Goal: Task Accomplishment & Management: Manage account settings

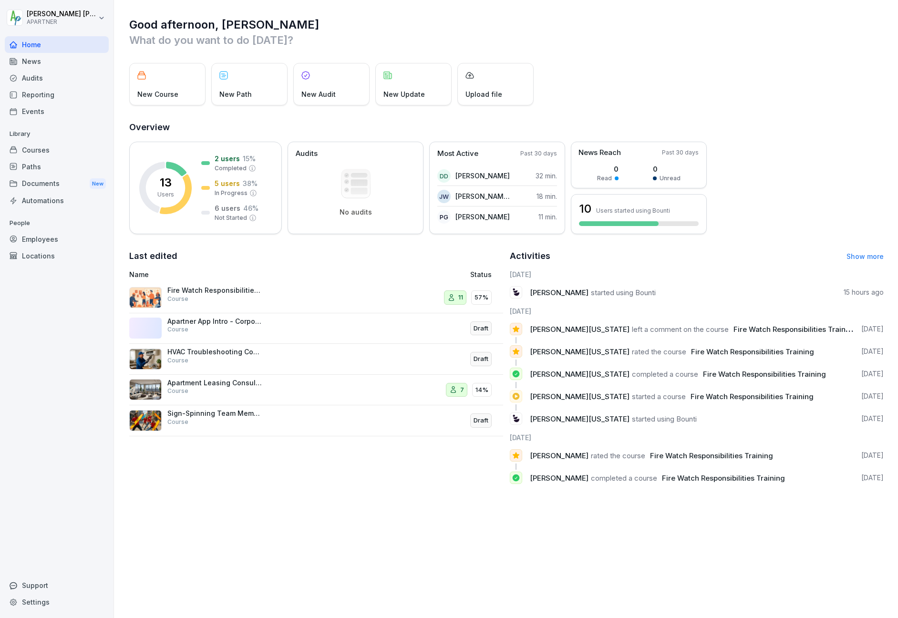
click at [37, 236] on div "Employees" at bounding box center [57, 239] width 104 height 17
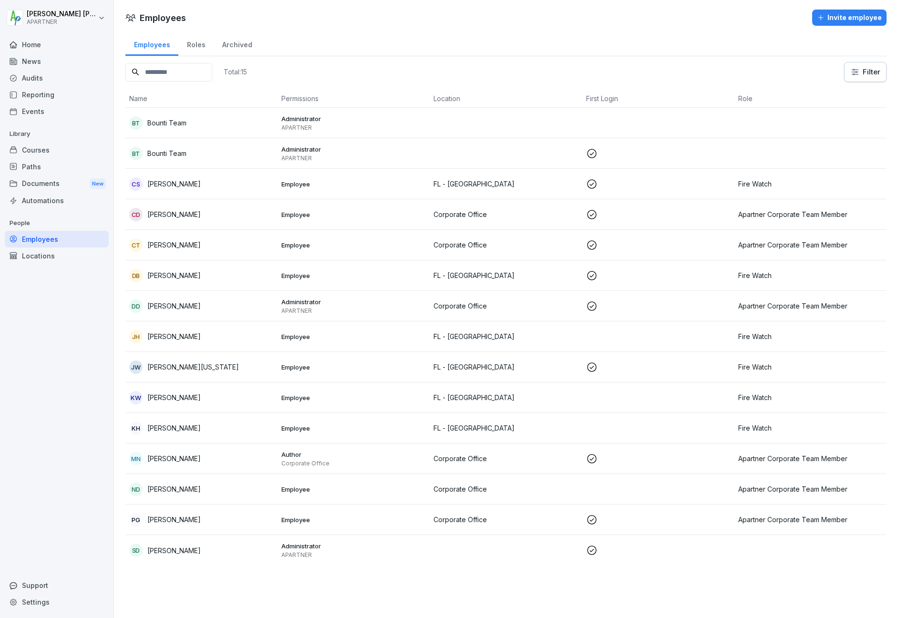
click at [181, 335] on p "[PERSON_NAME]" at bounding box center [173, 336] width 53 height 10
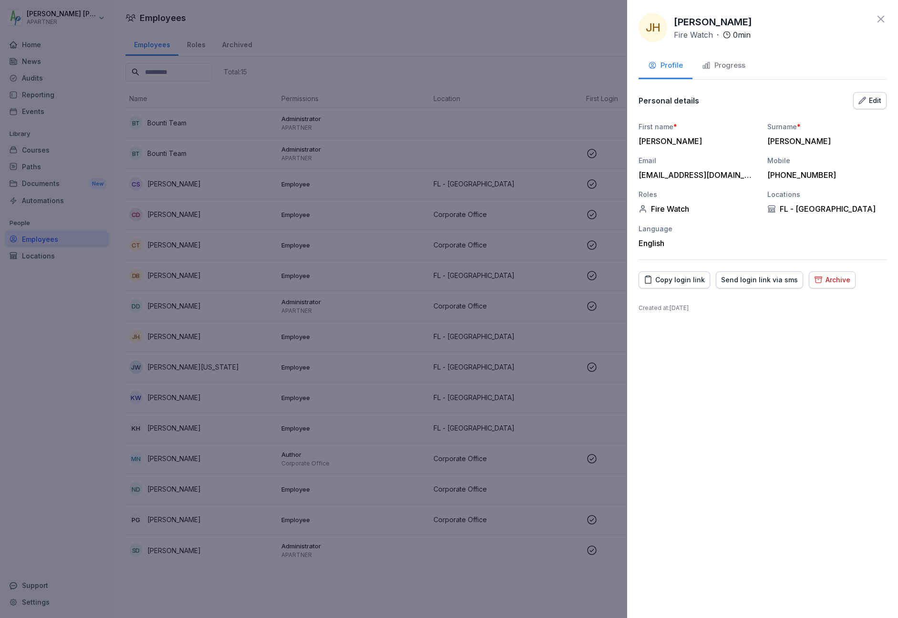
click at [863, 100] on icon "button" at bounding box center [862, 101] width 8 height 8
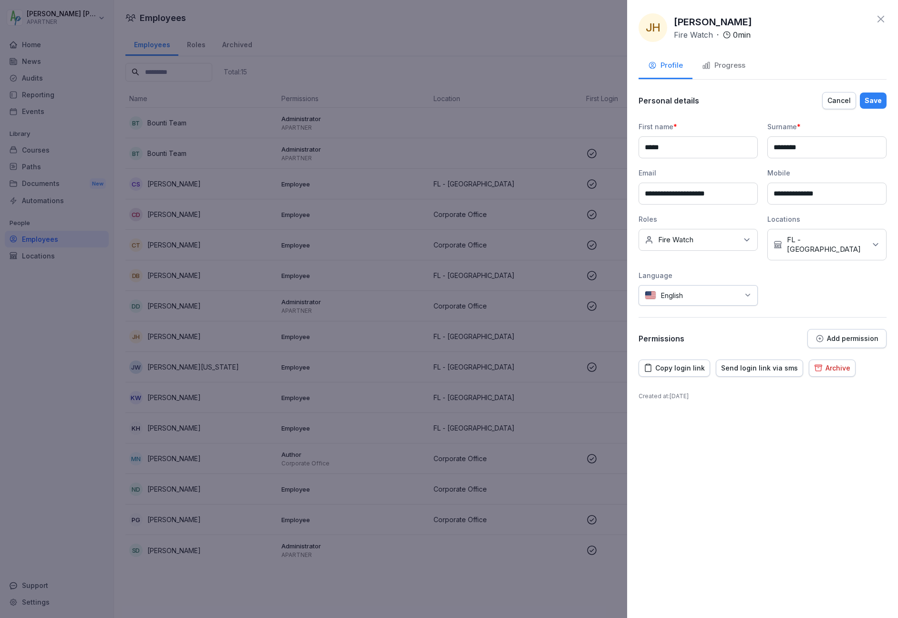
drag, startPoint x: 729, startPoint y: 195, endPoint x: 644, endPoint y: 188, distance: 85.2
click at [726, 194] on input "**********" at bounding box center [698, 194] width 119 height 22
click at [528, 37] on div at bounding box center [449, 309] width 898 height 618
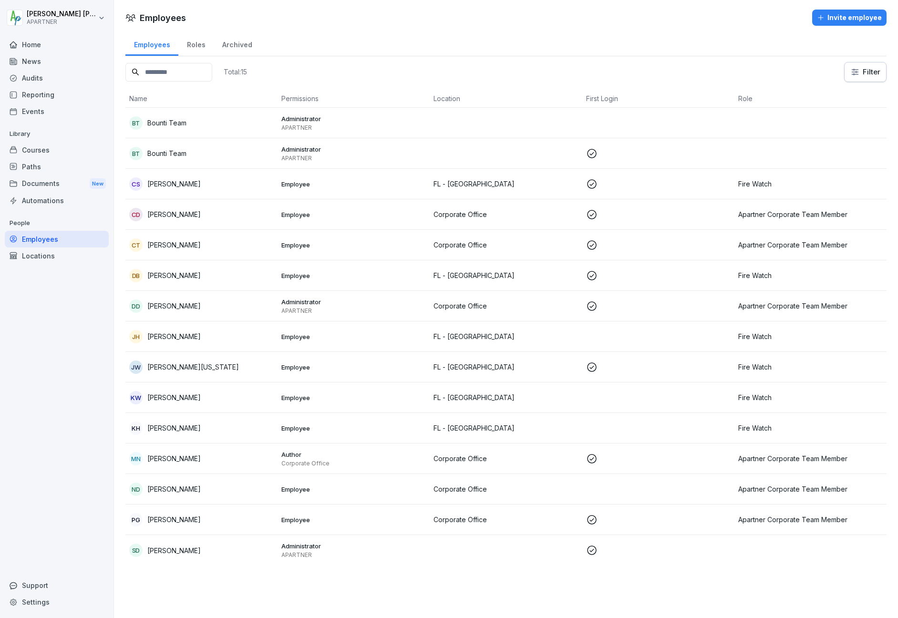
click at [284, 305] on p "Administrator" at bounding box center [353, 302] width 144 height 9
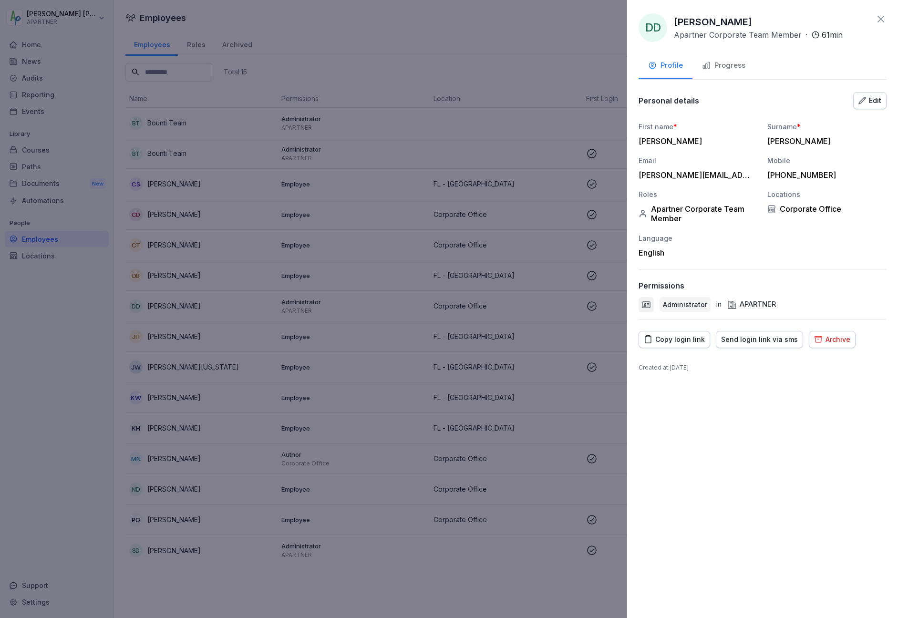
click at [864, 100] on icon "button" at bounding box center [862, 100] width 7 height 7
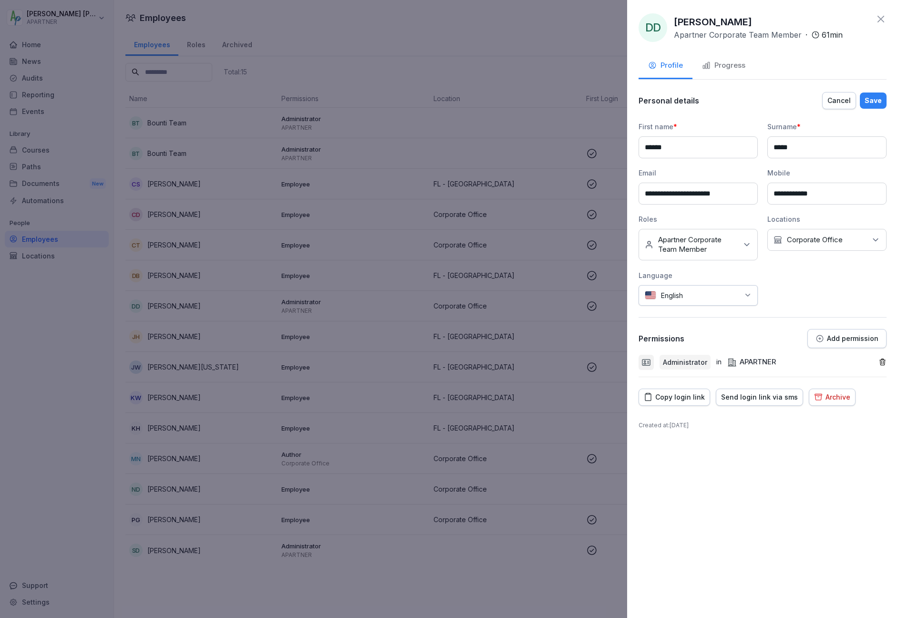
click at [835, 101] on div "Cancel" at bounding box center [838, 100] width 23 height 10
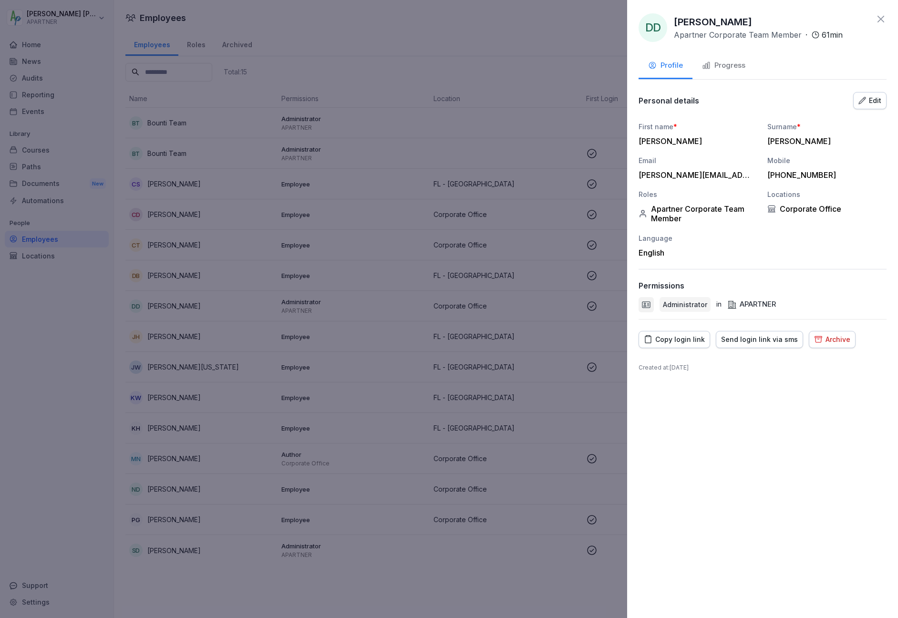
click at [880, 17] on icon at bounding box center [880, 18] width 11 height 11
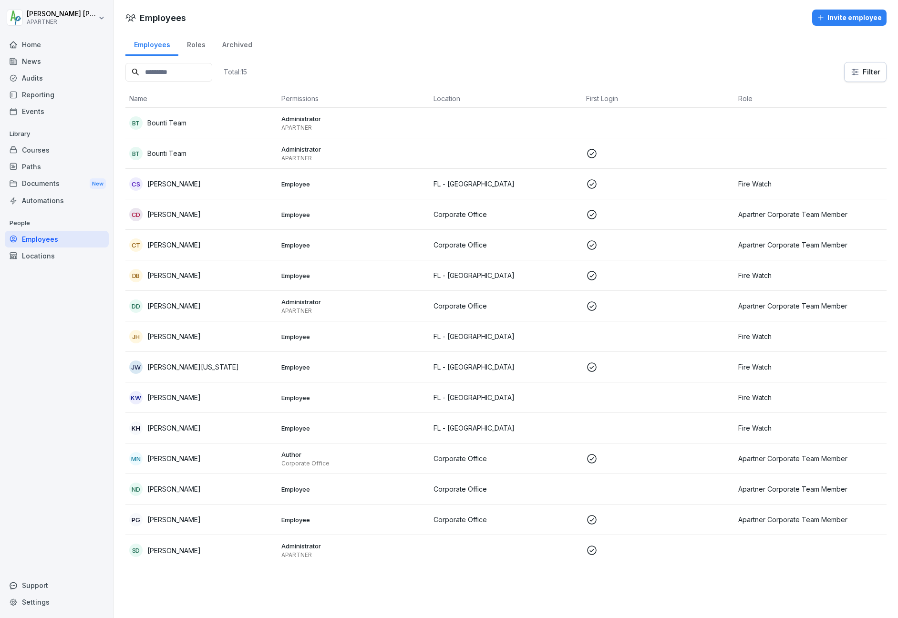
click at [163, 213] on p "[PERSON_NAME]" at bounding box center [173, 214] width 53 height 10
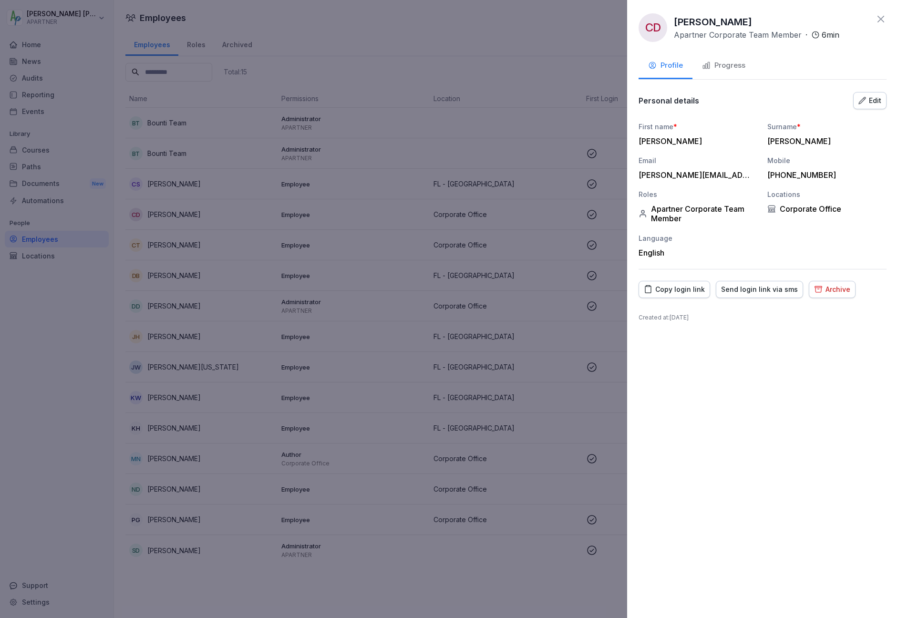
click at [165, 241] on div at bounding box center [449, 309] width 898 height 618
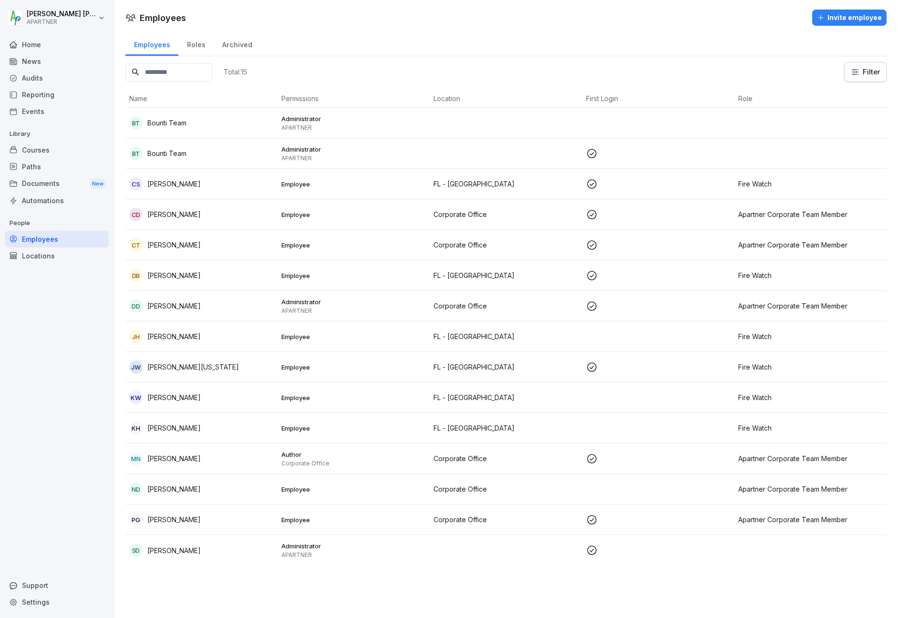
click at [166, 244] on p "[PERSON_NAME]" at bounding box center [173, 245] width 53 height 10
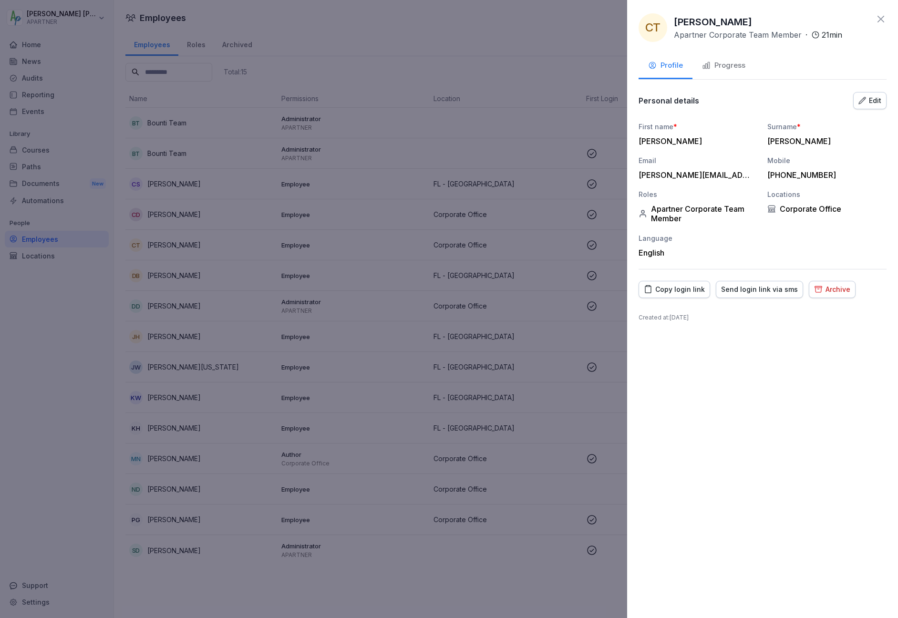
click at [166, 244] on div at bounding box center [449, 309] width 898 height 618
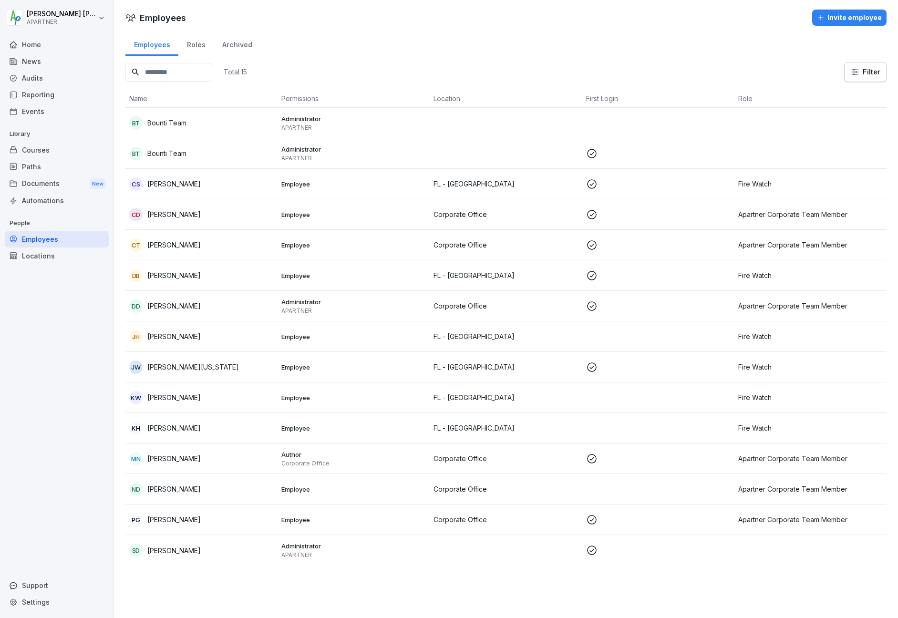
click at [170, 273] on p "[PERSON_NAME]" at bounding box center [173, 275] width 53 height 10
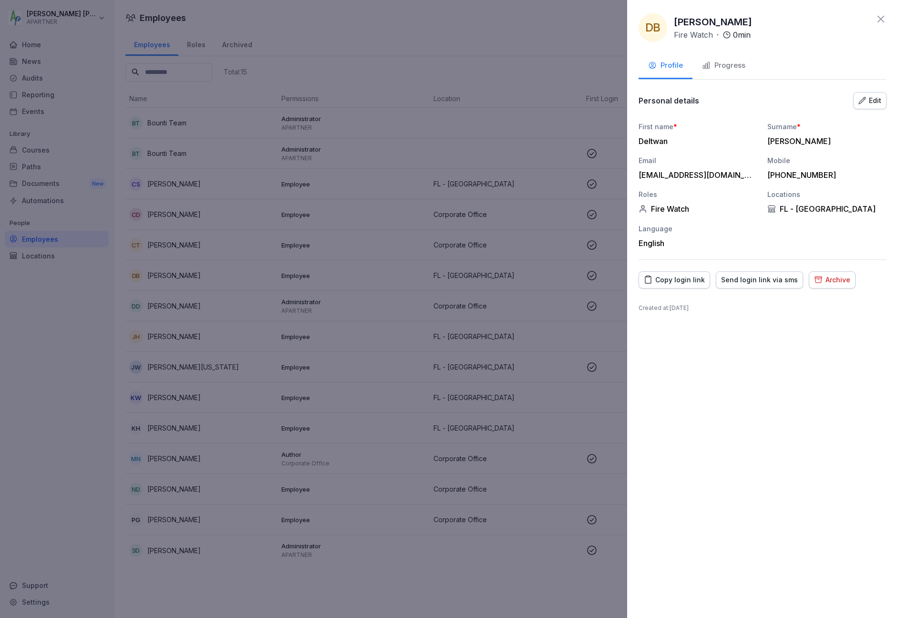
click at [867, 107] on button "Edit" at bounding box center [869, 100] width 33 height 17
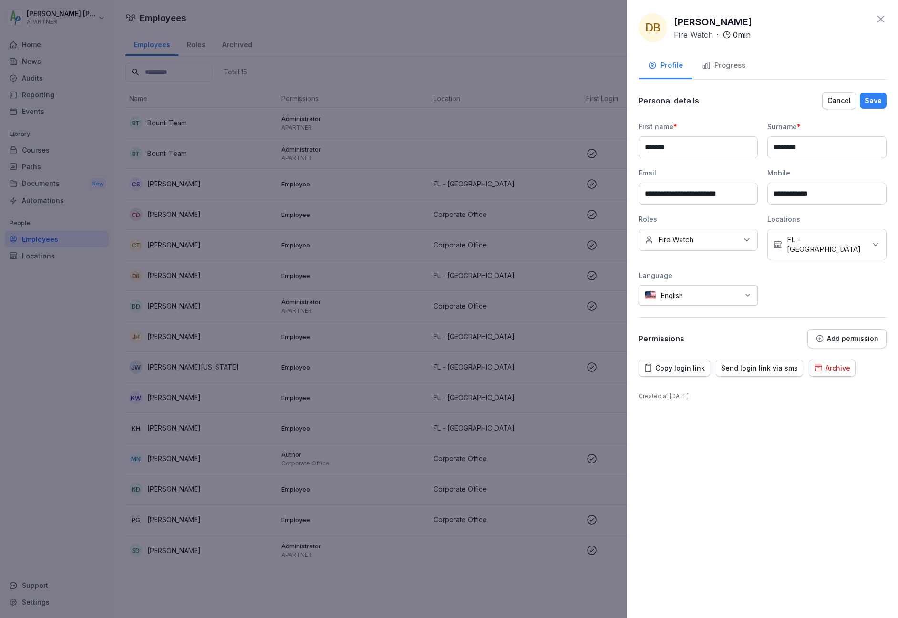
type input "**********"
click at [868, 105] on div "Save" at bounding box center [873, 100] width 17 height 10
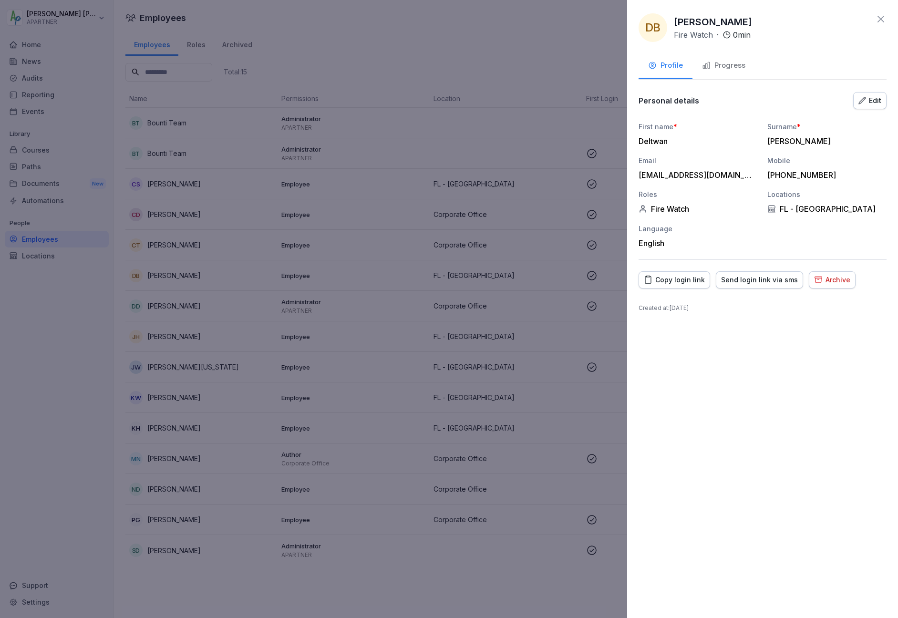
click at [176, 337] on div at bounding box center [449, 309] width 898 height 618
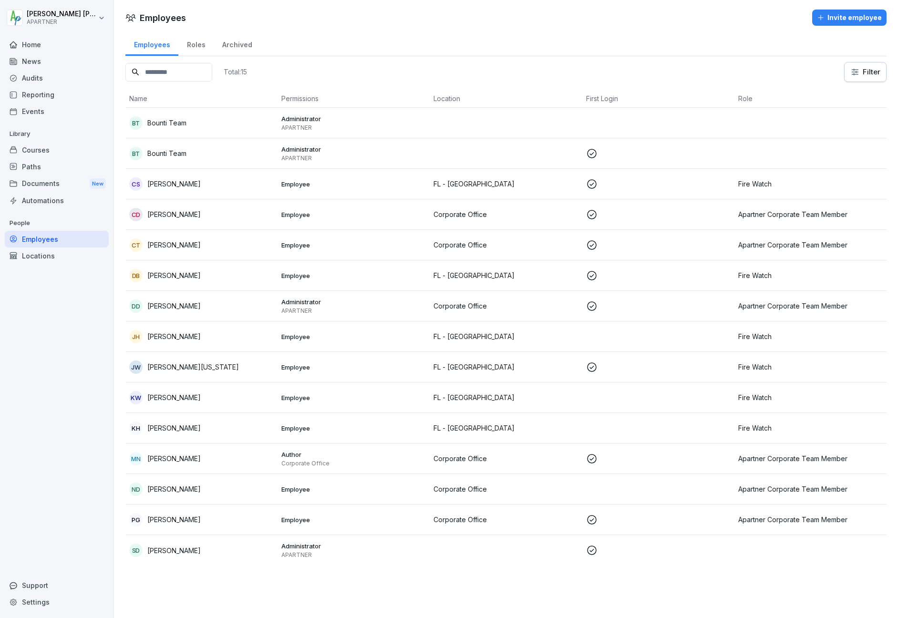
click at [176, 338] on p "[PERSON_NAME]" at bounding box center [173, 336] width 53 height 10
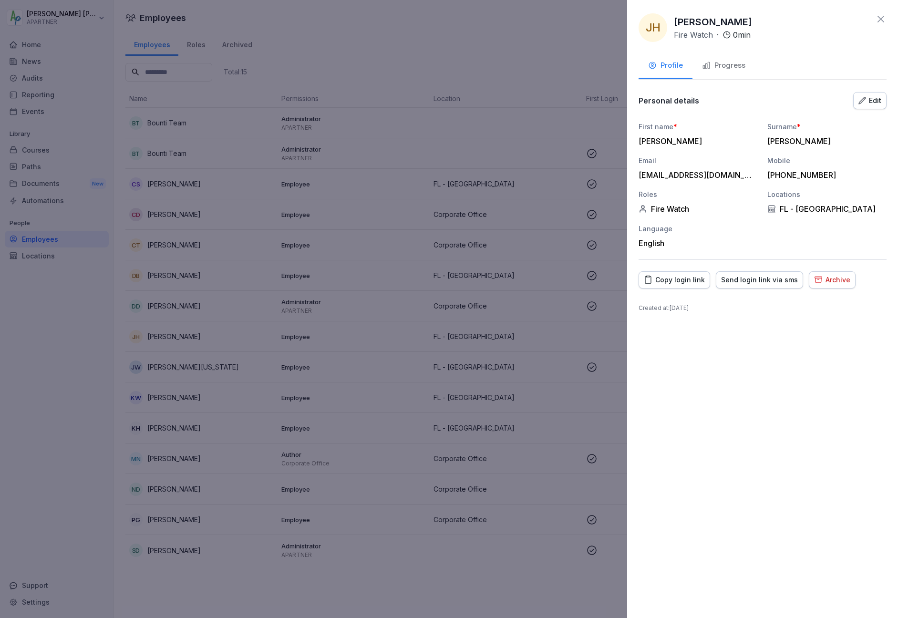
click at [784, 175] on div "+4916604733647" at bounding box center [824, 175] width 114 height 10
click at [782, 175] on div "+4916604733647" at bounding box center [824, 175] width 114 height 10
click at [778, 173] on div "+4916604733647" at bounding box center [824, 175] width 114 height 10
click at [774, 175] on div "+4916604733647" at bounding box center [824, 175] width 114 height 10
click at [779, 175] on div "+4916604733647" at bounding box center [824, 175] width 114 height 10
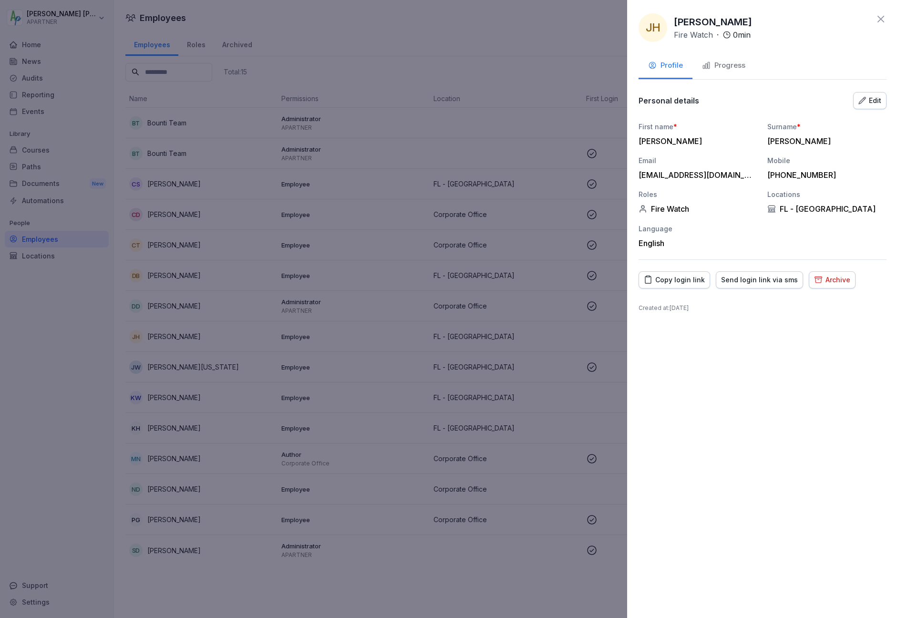
click at [867, 104] on div "Edit" at bounding box center [869, 100] width 23 height 10
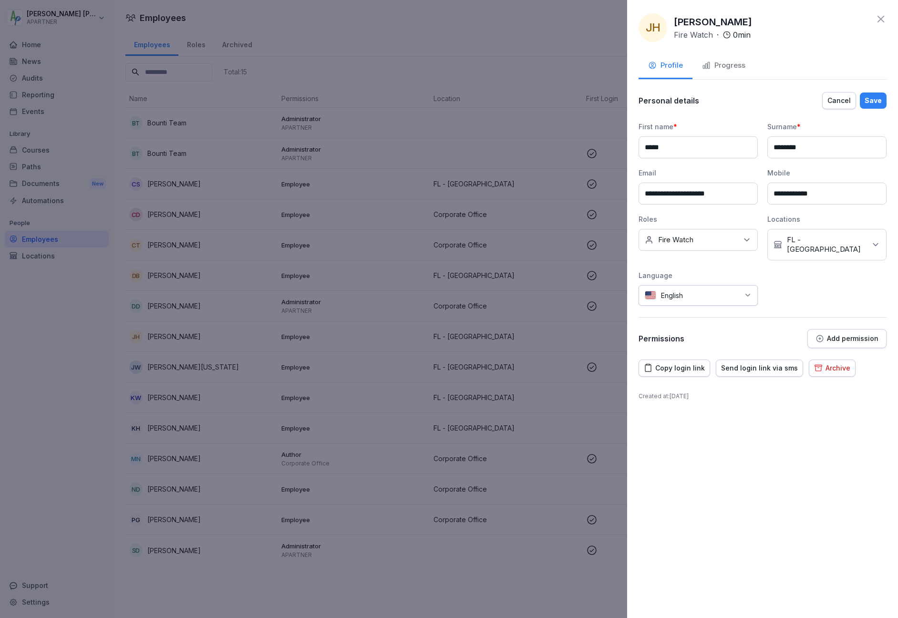
type input "**********"
click at [878, 99] on div "Save" at bounding box center [873, 100] width 17 height 10
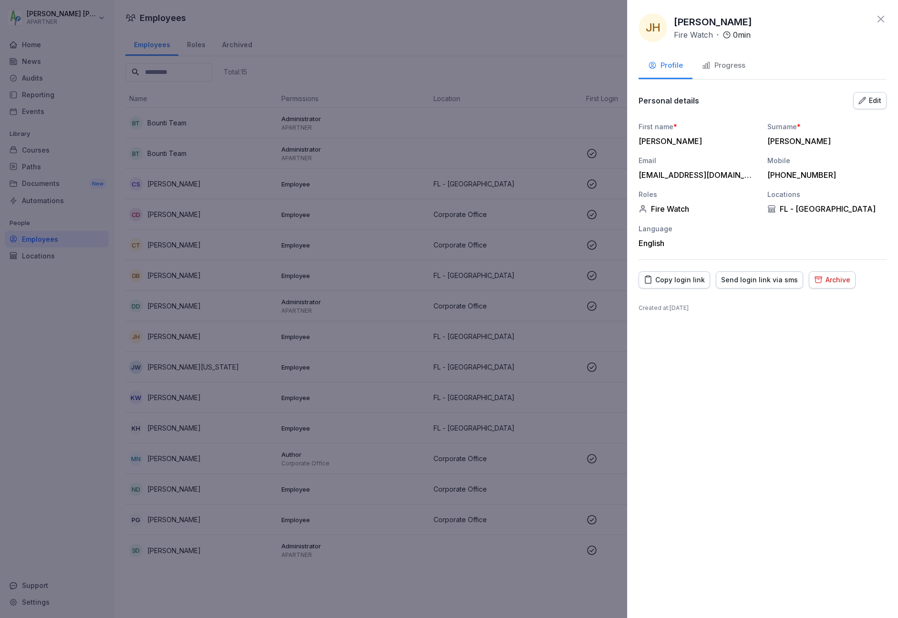
drag, startPoint x: 877, startPoint y: 17, endPoint x: 829, endPoint y: 39, distance: 53.6
click at [877, 17] on icon at bounding box center [880, 18] width 11 height 11
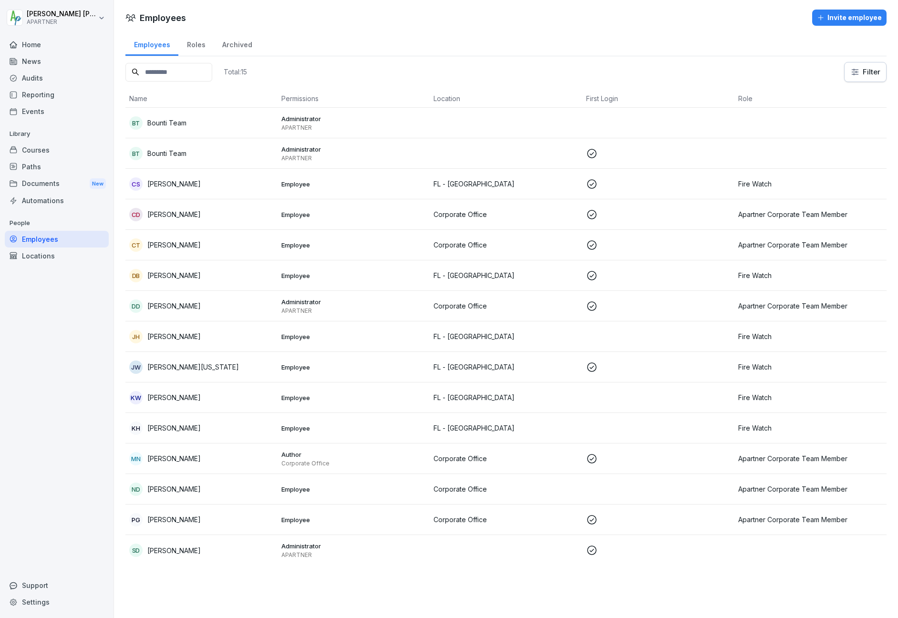
click at [202, 366] on p "[PERSON_NAME][US_STATE]" at bounding box center [193, 367] width 92 height 10
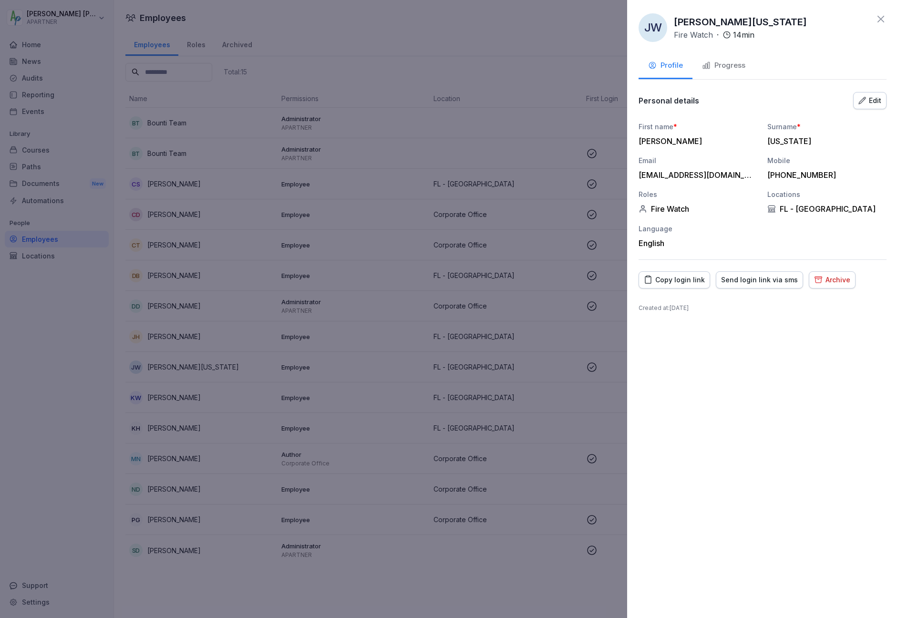
click at [155, 392] on div at bounding box center [449, 309] width 898 height 618
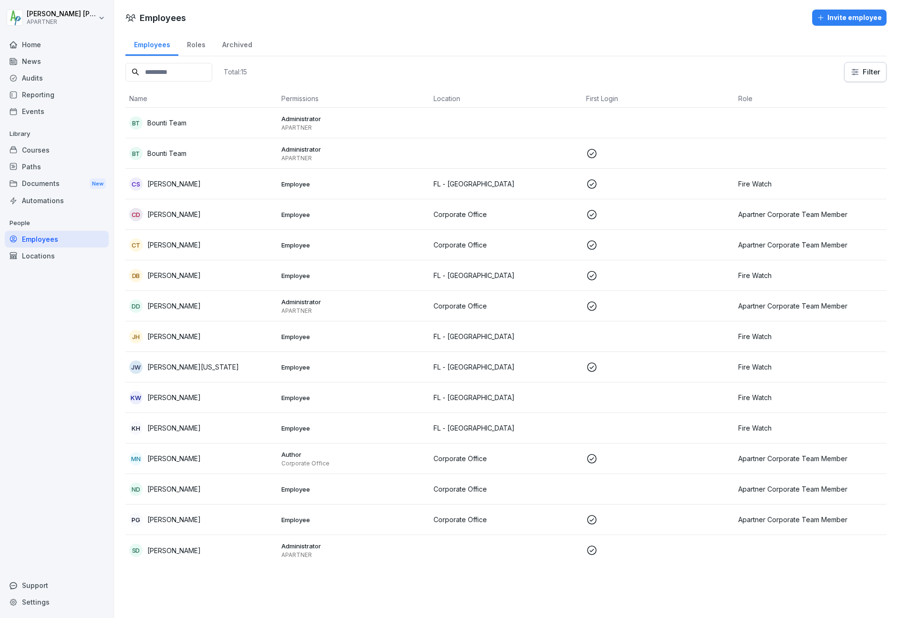
click at [158, 392] on p "[PERSON_NAME]" at bounding box center [173, 397] width 53 height 10
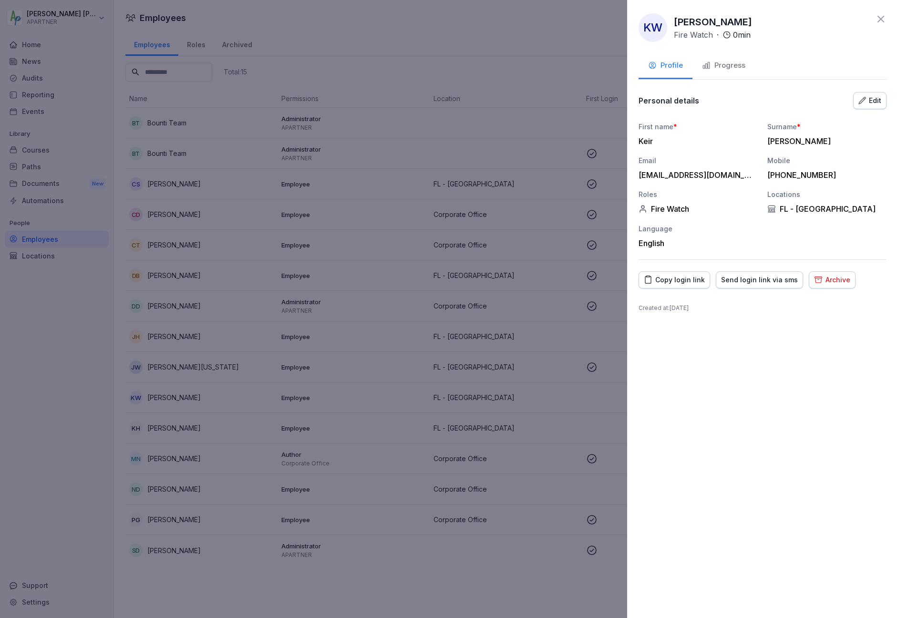
click at [158, 392] on div at bounding box center [449, 309] width 898 height 618
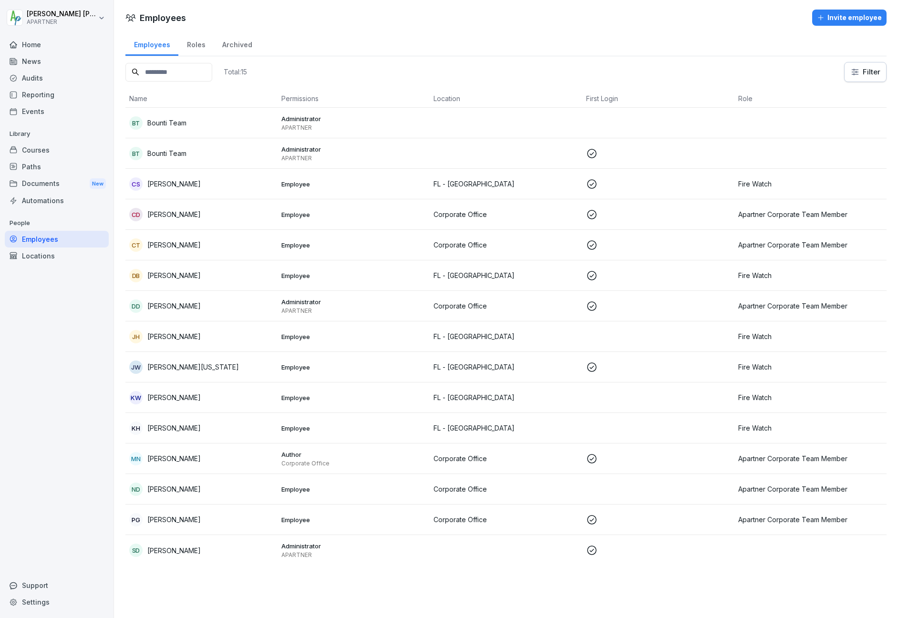
click at [161, 430] on p "[PERSON_NAME]" at bounding box center [173, 428] width 53 height 10
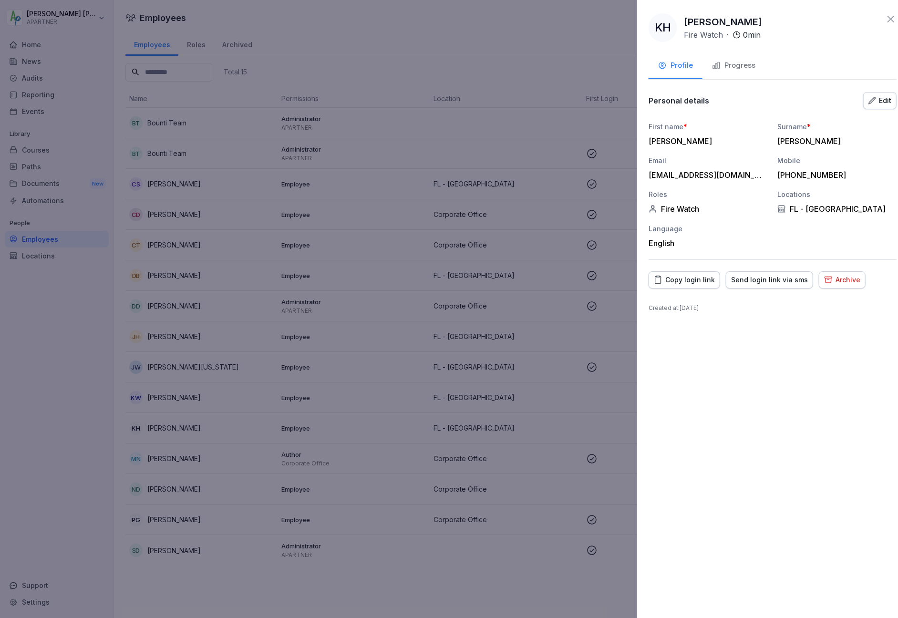
click at [161, 430] on div at bounding box center [449, 309] width 898 height 618
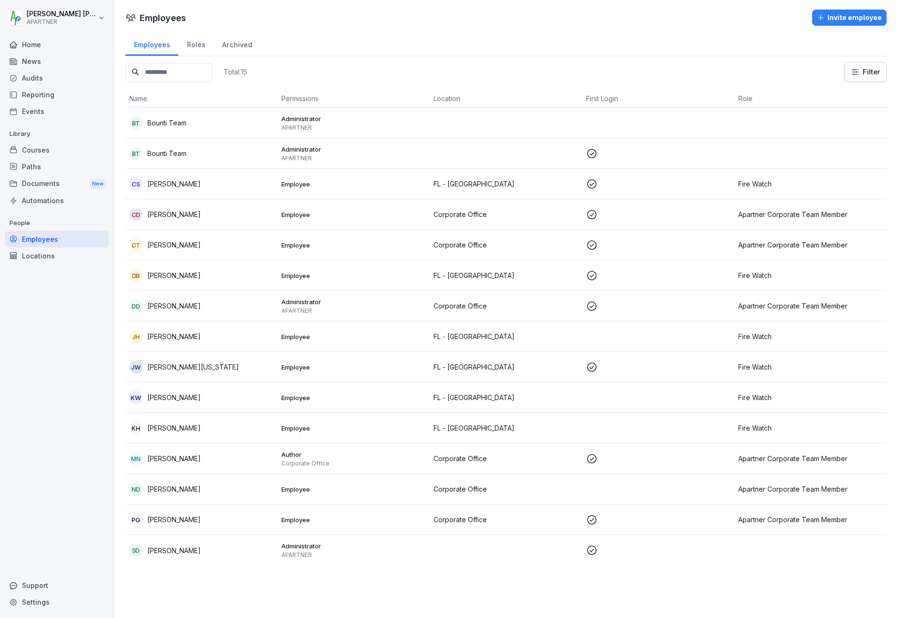
click at [166, 459] on p "[PERSON_NAME]" at bounding box center [173, 459] width 53 height 10
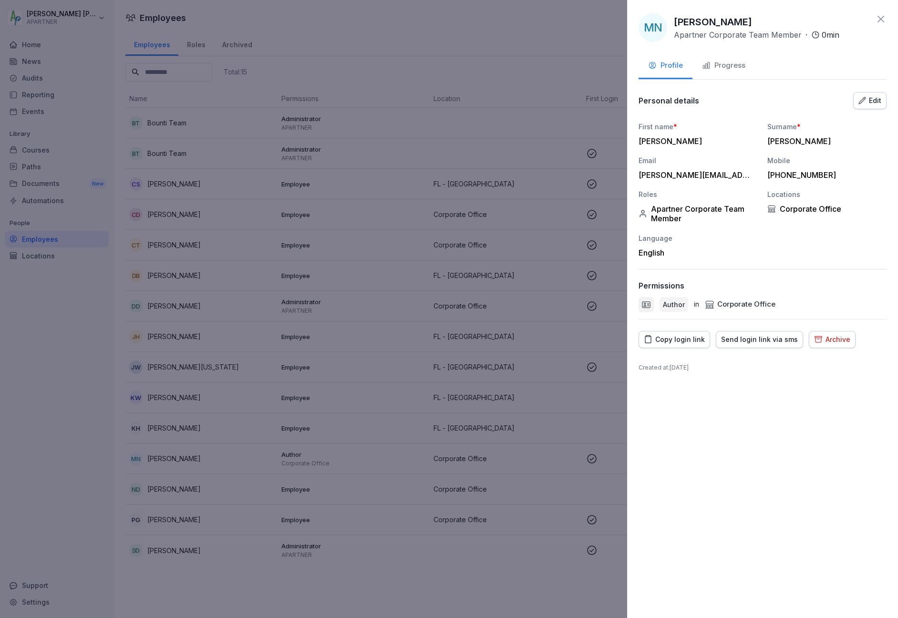
click at [859, 99] on icon "button" at bounding box center [862, 101] width 8 height 8
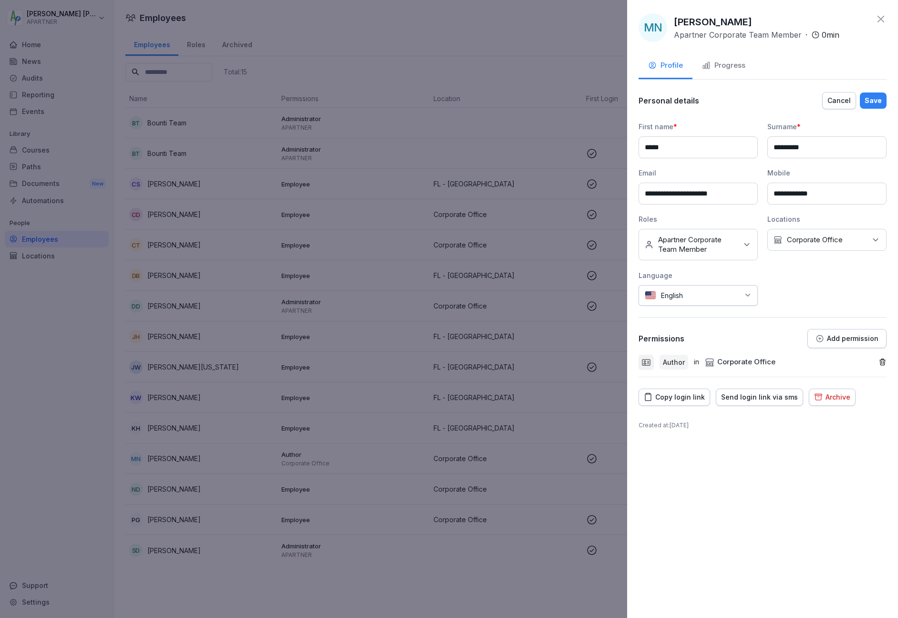
type input "**********"
click at [869, 100] on div "Save" at bounding box center [873, 100] width 17 height 10
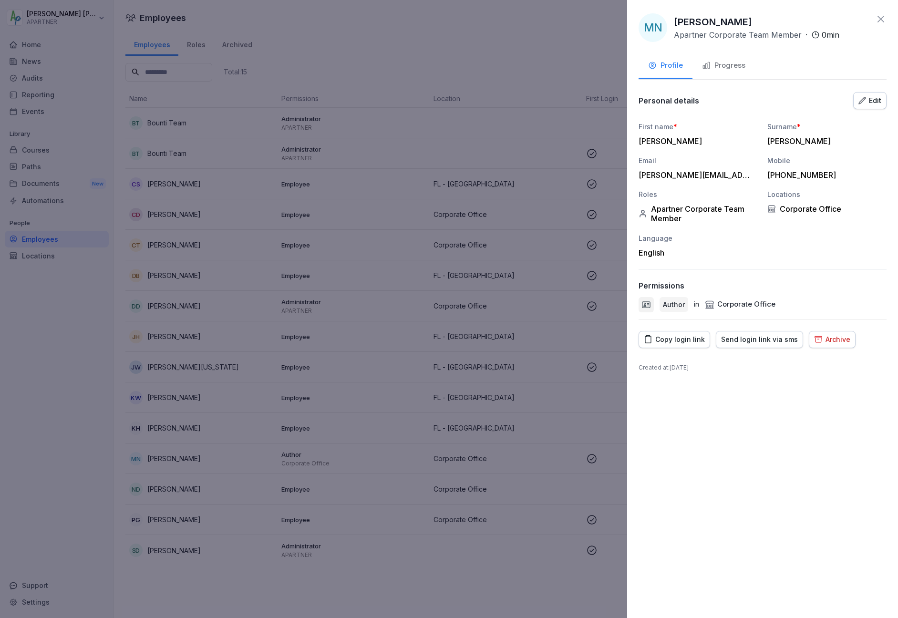
click at [169, 459] on div at bounding box center [449, 309] width 898 height 618
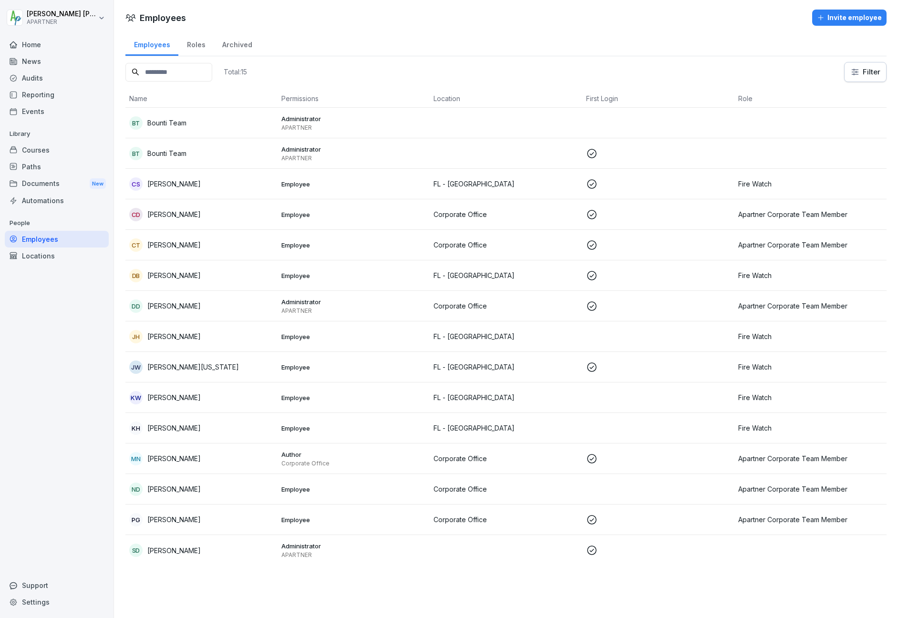
click at [167, 490] on p "[PERSON_NAME]" at bounding box center [173, 489] width 53 height 10
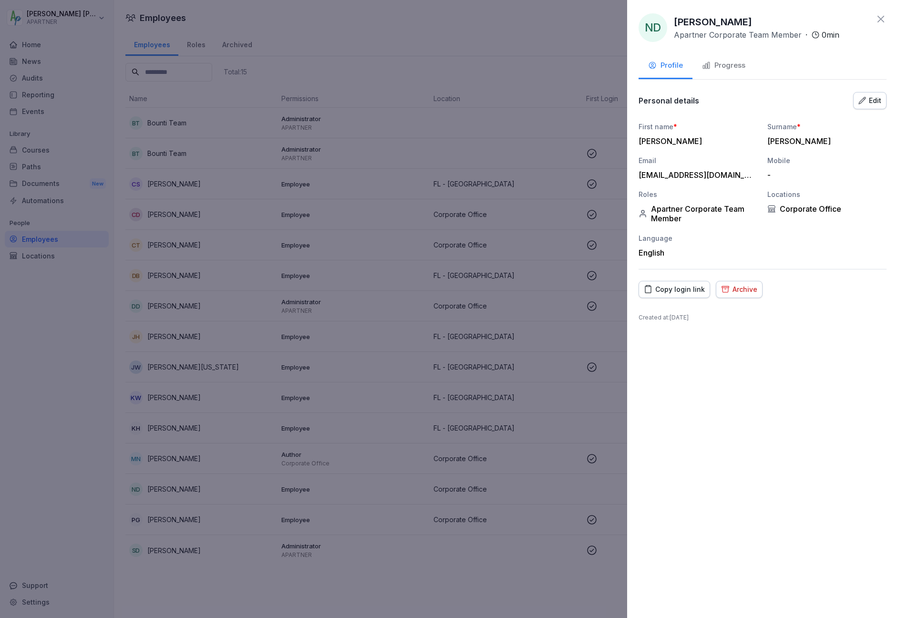
click at [167, 490] on div at bounding box center [449, 309] width 898 height 618
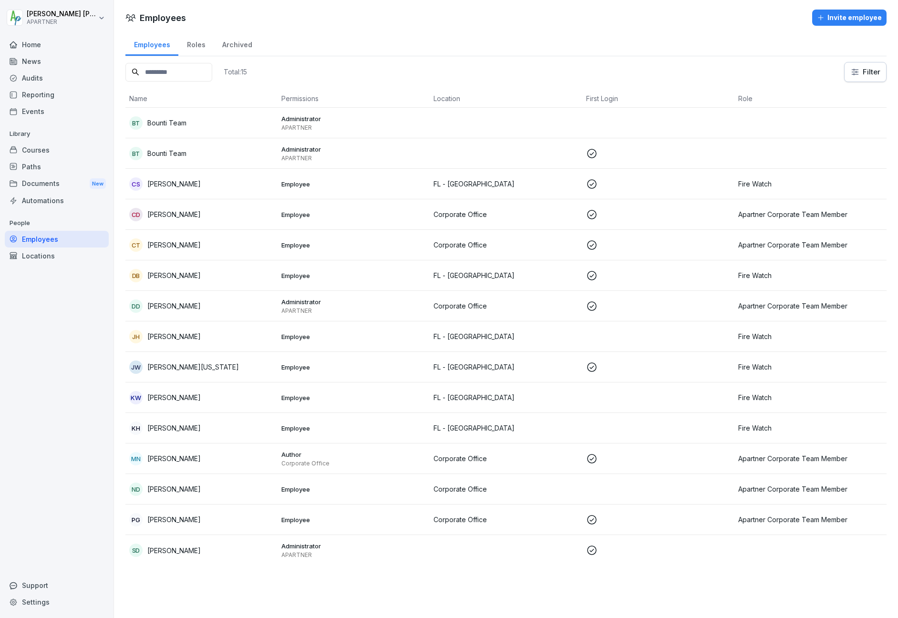
click at [166, 516] on p "[PERSON_NAME]" at bounding box center [173, 520] width 53 height 10
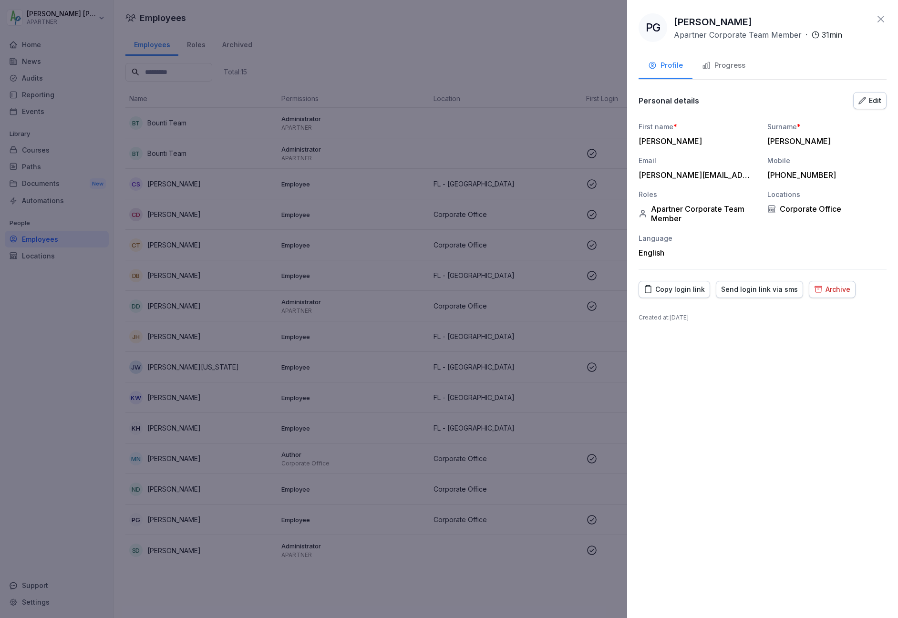
click at [166, 516] on div at bounding box center [449, 309] width 898 height 618
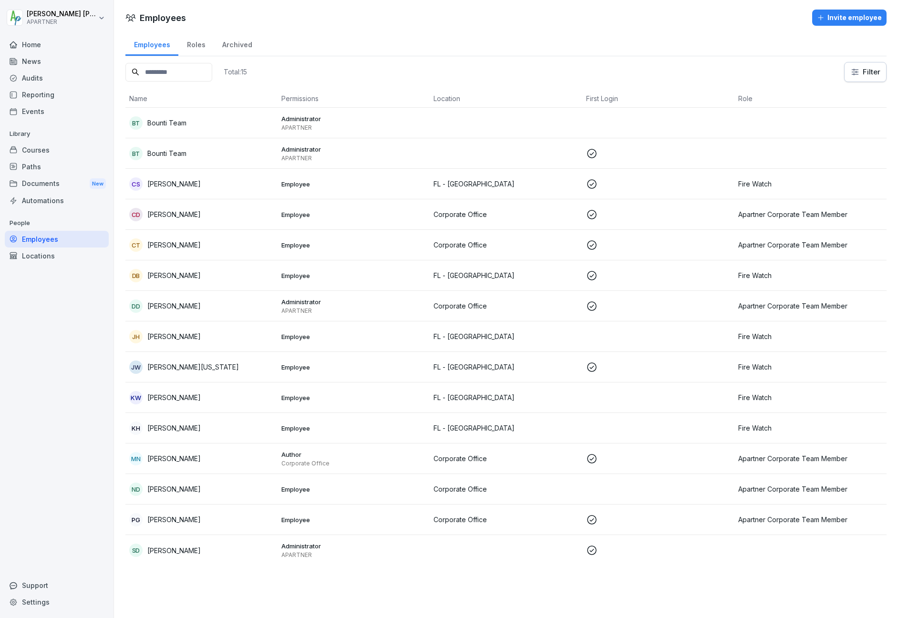
click at [161, 552] on p "[PERSON_NAME]" at bounding box center [173, 551] width 53 height 10
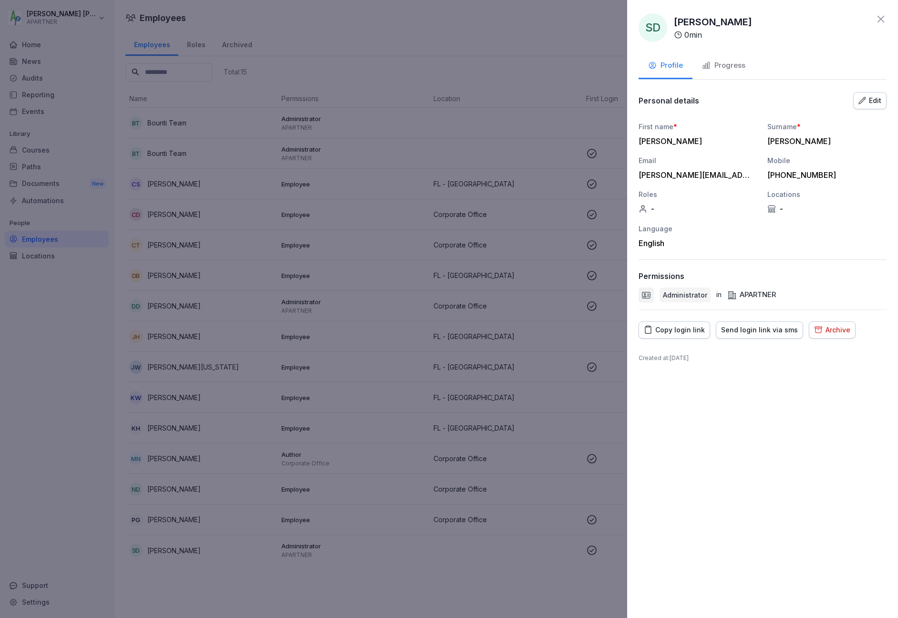
click at [165, 221] on div at bounding box center [449, 309] width 898 height 618
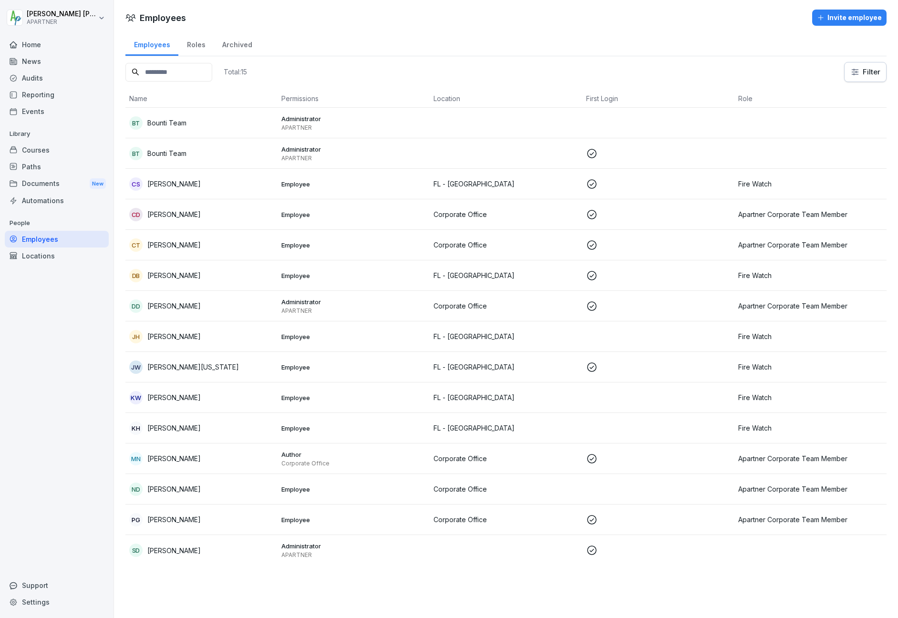
click at [174, 180] on p "[PERSON_NAME]" at bounding box center [173, 184] width 53 height 10
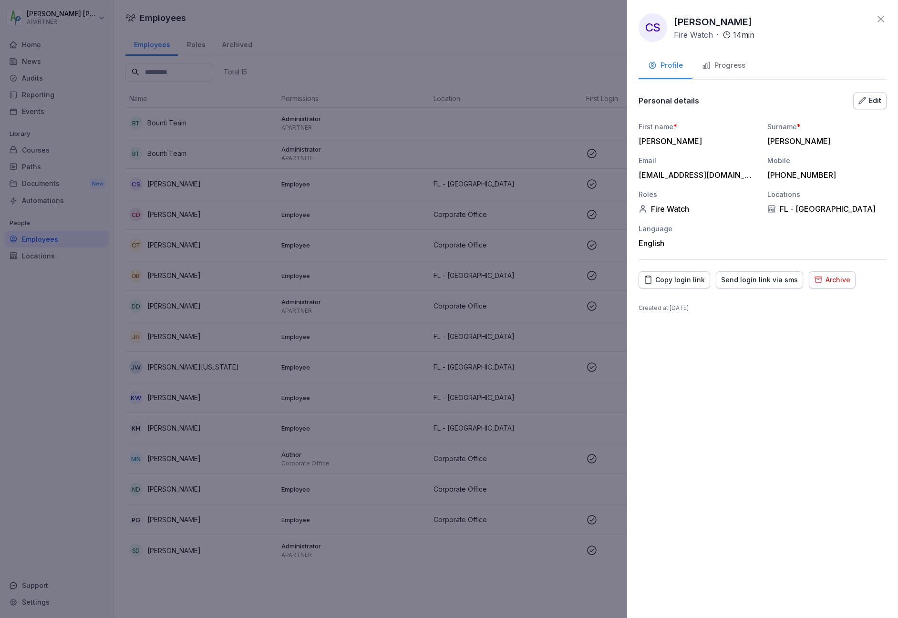
click at [363, 251] on div at bounding box center [449, 309] width 898 height 618
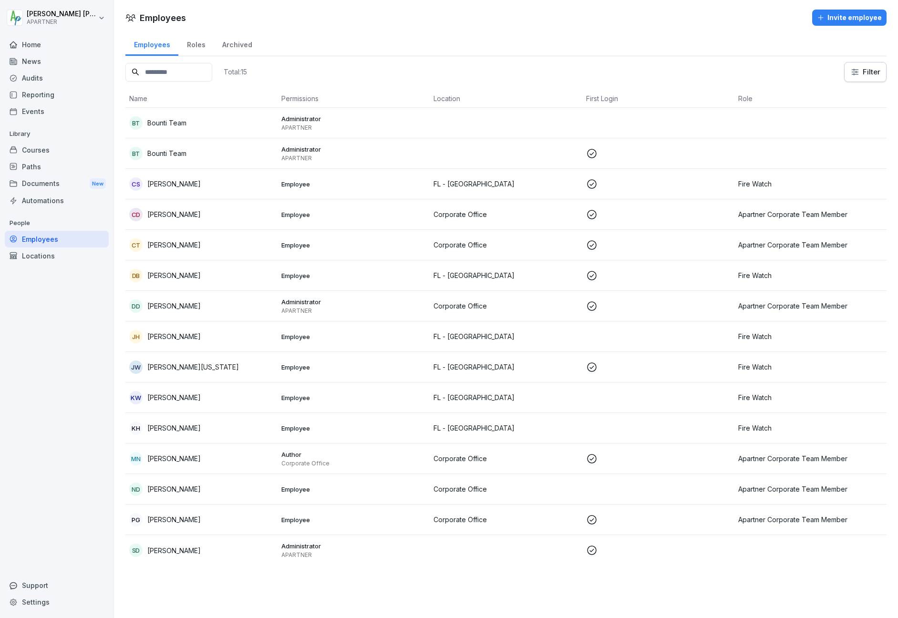
click at [838, 17] on div "Invite employee" at bounding box center [849, 17] width 65 height 10
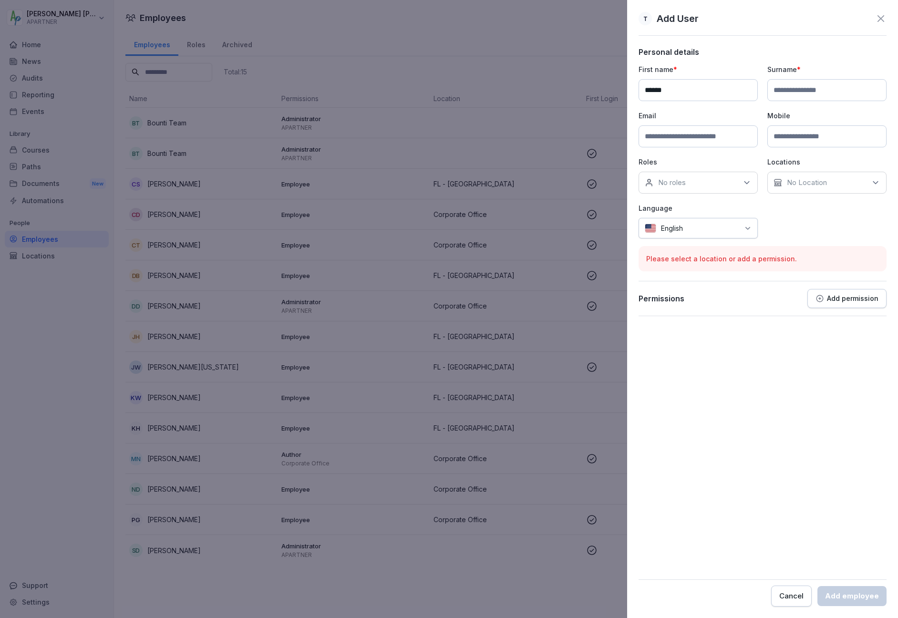
type input "******"
type input "********"
type input "**********"
click at [805, 182] on p "No Location" at bounding box center [807, 183] width 40 height 10
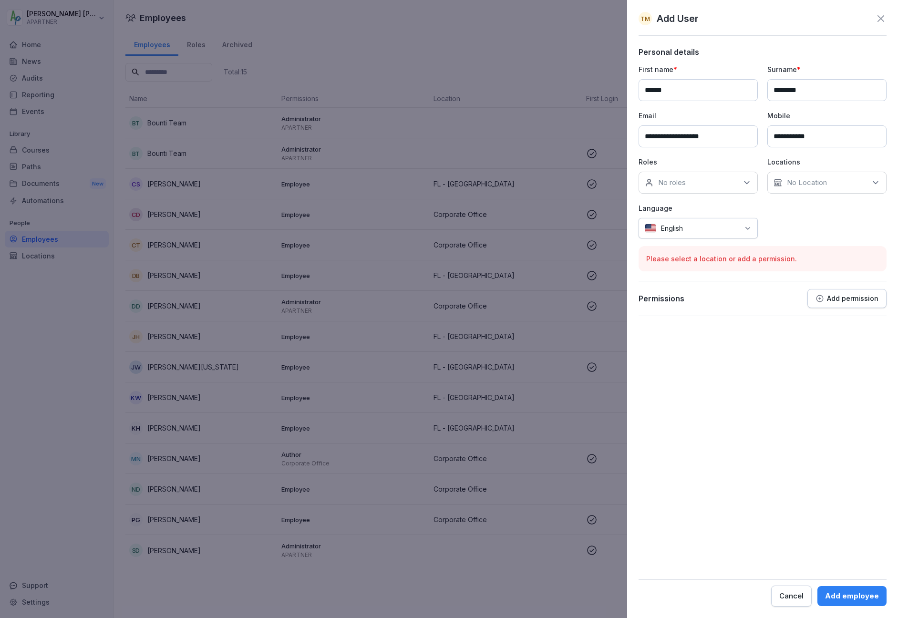
click at [699, 184] on div "No roles" at bounding box center [698, 183] width 119 height 22
click at [647, 255] on button "Fire Watch" at bounding box center [649, 253] width 9 height 9
click at [797, 185] on p "No Location" at bounding box center [807, 183] width 40 height 10
click at [778, 243] on button "FL - [GEOGRAPHIC_DATA]" at bounding box center [778, 244] width 9 height 9
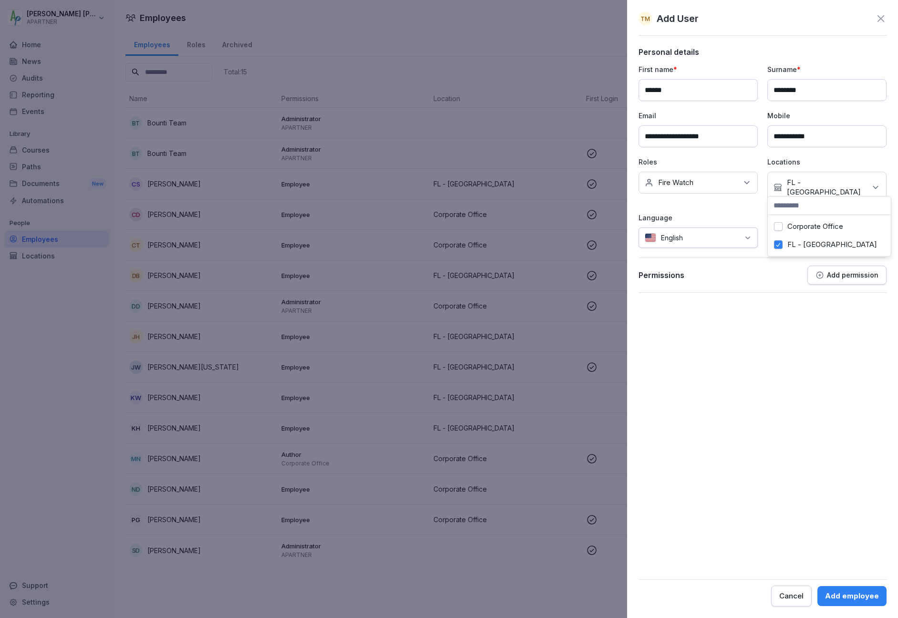
click at [773, 307] on form "**********" at bounding box center [763, 326] width 248 height 559
click at [831, 271] on p "Add permission" at bounding box center [853, 275] width 52 height 8
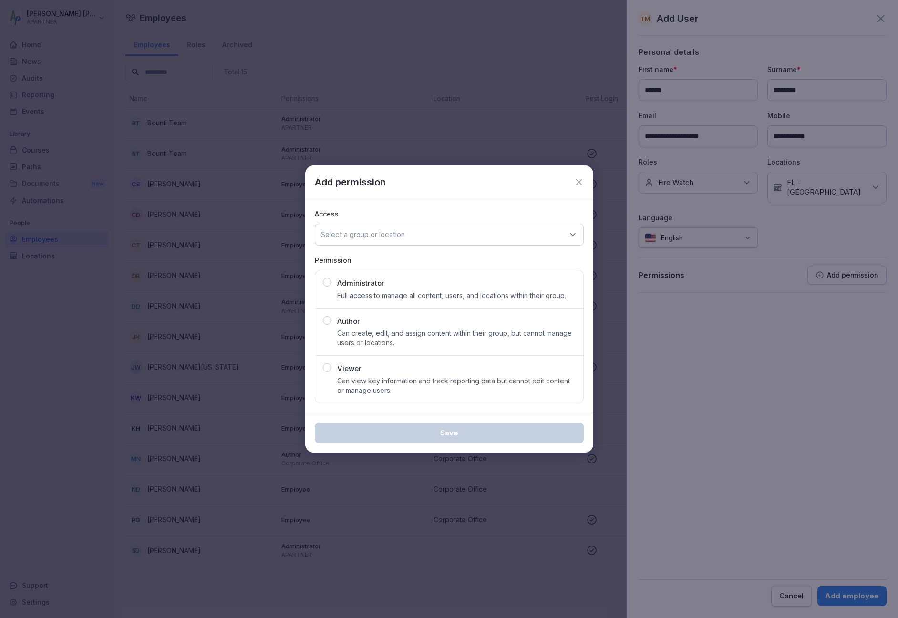
click at [579, 183] on icon at bounding box center [579, 182] width 6 height 6
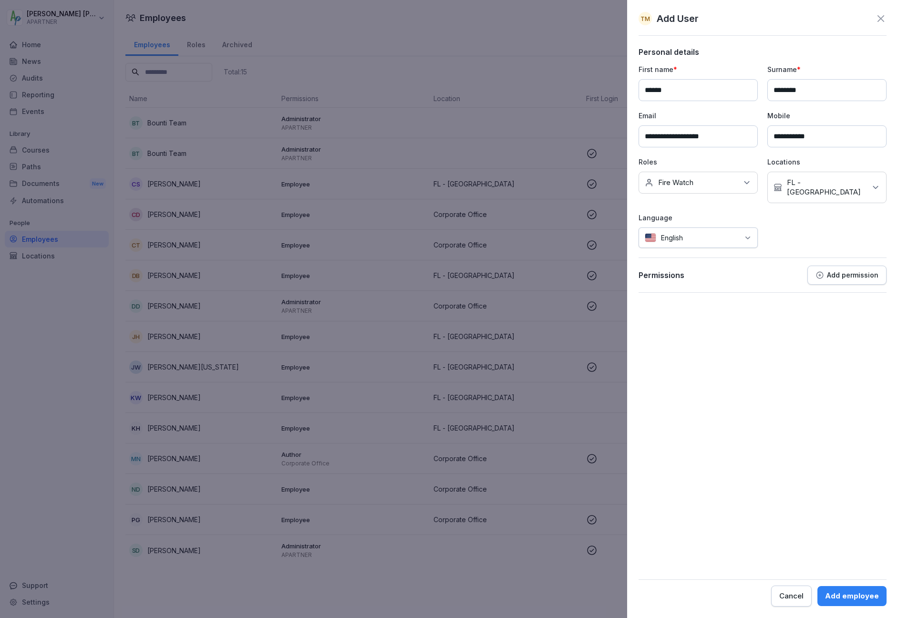
click at [846, 593] on div "Add employee" at bounding box center [852, 596] width 54 height 10
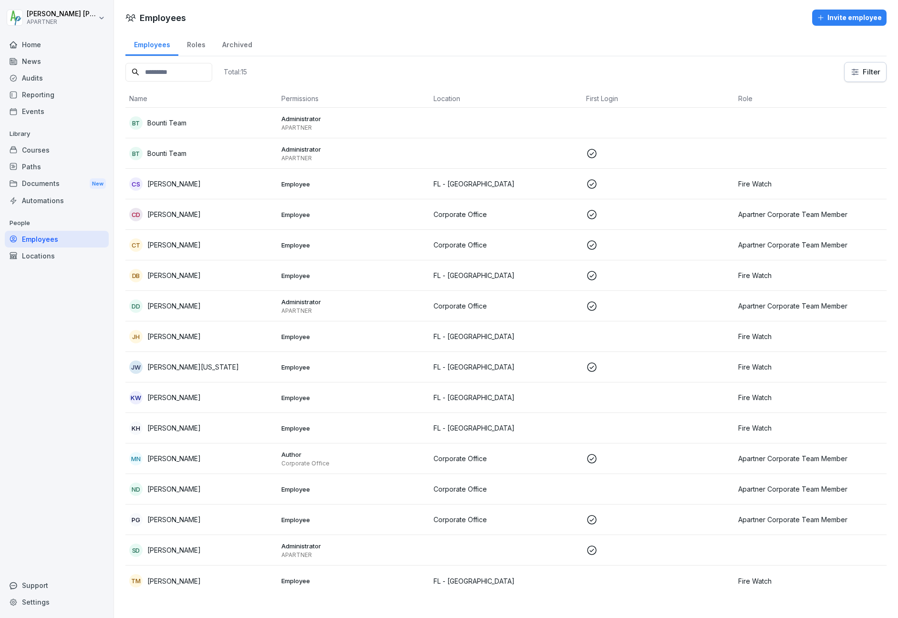
click at [38, 146] on div "Courses" at bounding box center [57, 150] width 104 height 17
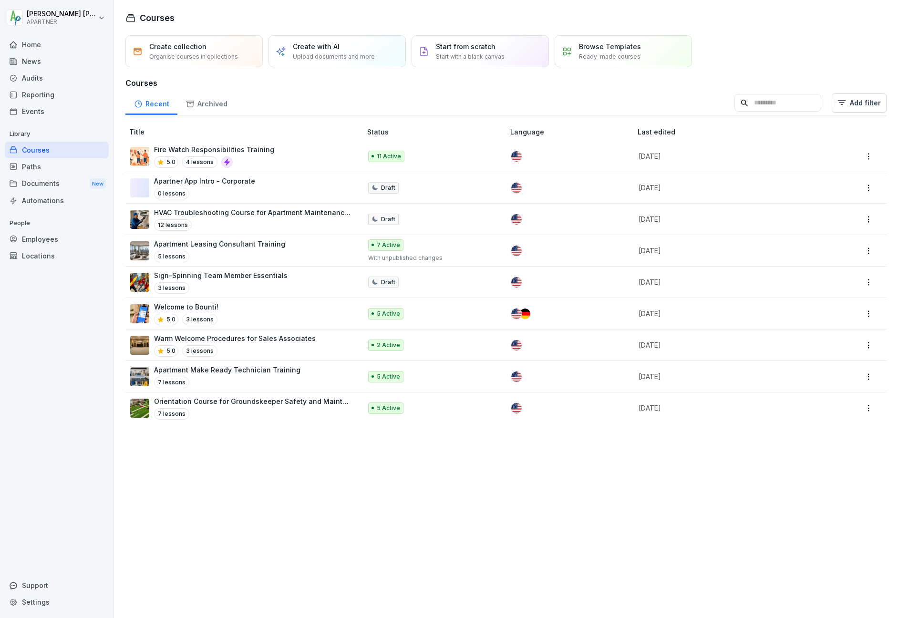
click at [434, 158] on div "11 Active" at bounding box center [431, 156] width 127 height 11
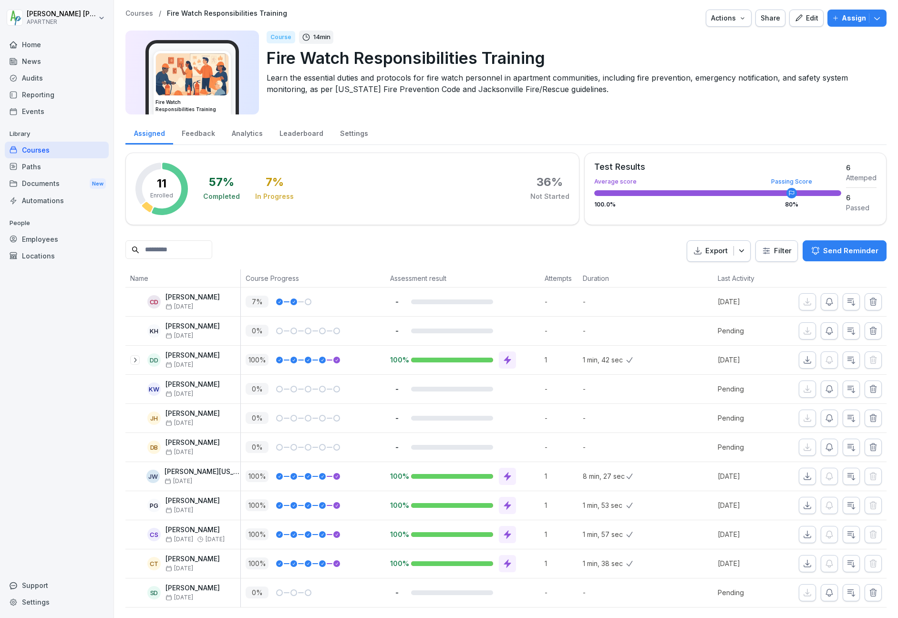
click at [849, 16] on p "Assign" at bounding box center [854, 18] width 24 height 10
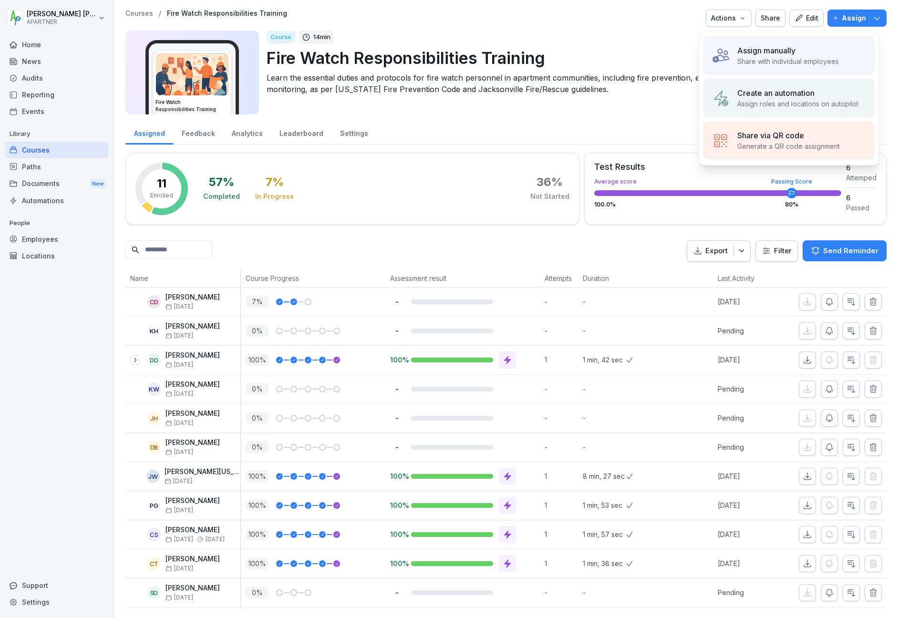
click at [805, 49] on div "Assign manually" at bounding box center [788, 50] width 102 height 11
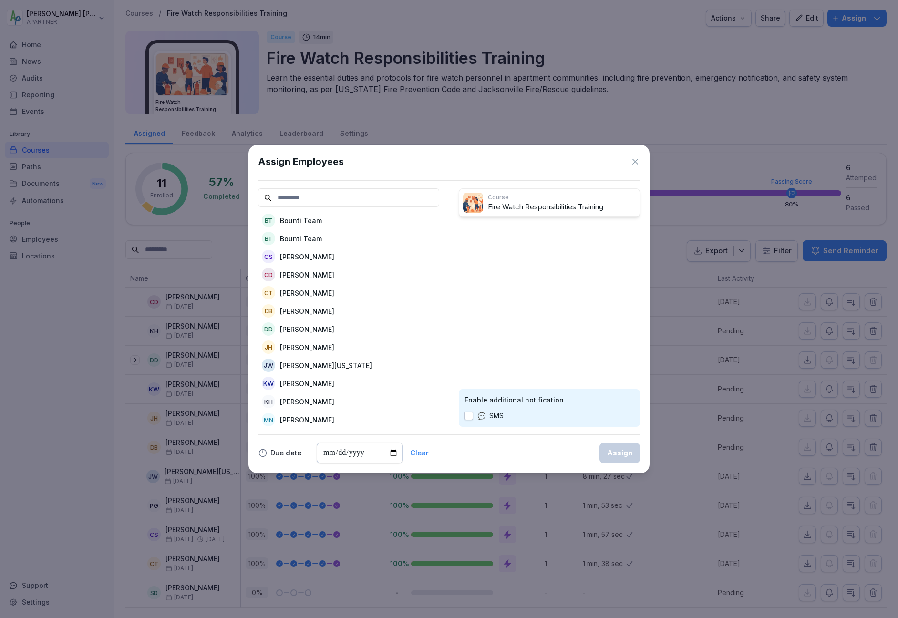
scroll to position [81, 0]
click at [318, 413] on p "[PERSON_NAME]" at bounding box center [307, 418] width 54 height 10
click at [469, 416] on button "button" at bounding box center [468, 416] width 9 height 9
click at [616, 450] on div "Assign" at bounding box center [619, 453] width 25 height 10
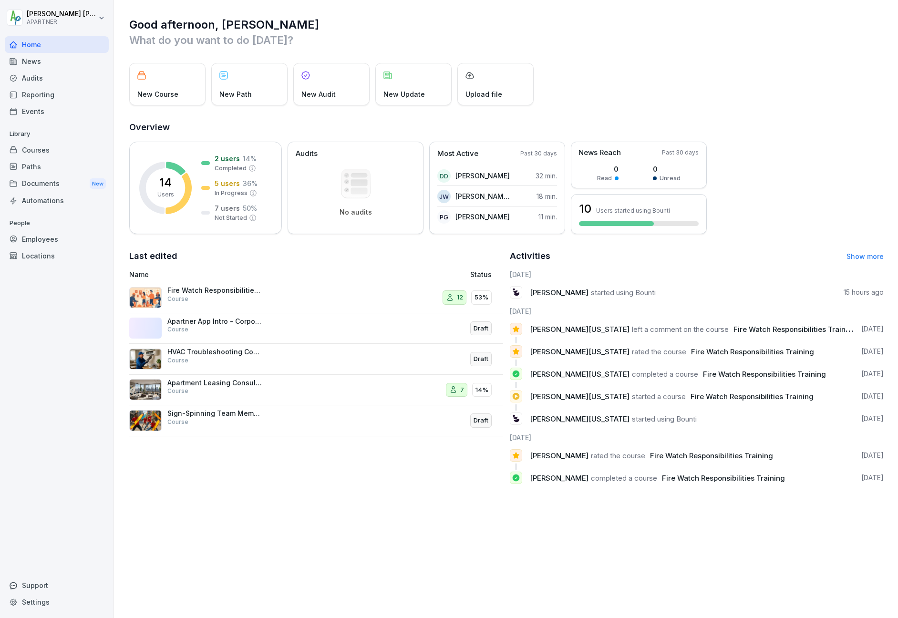
click at [38, 238] on div "Employees" at bounding box center [57, 239] width 104 height 17
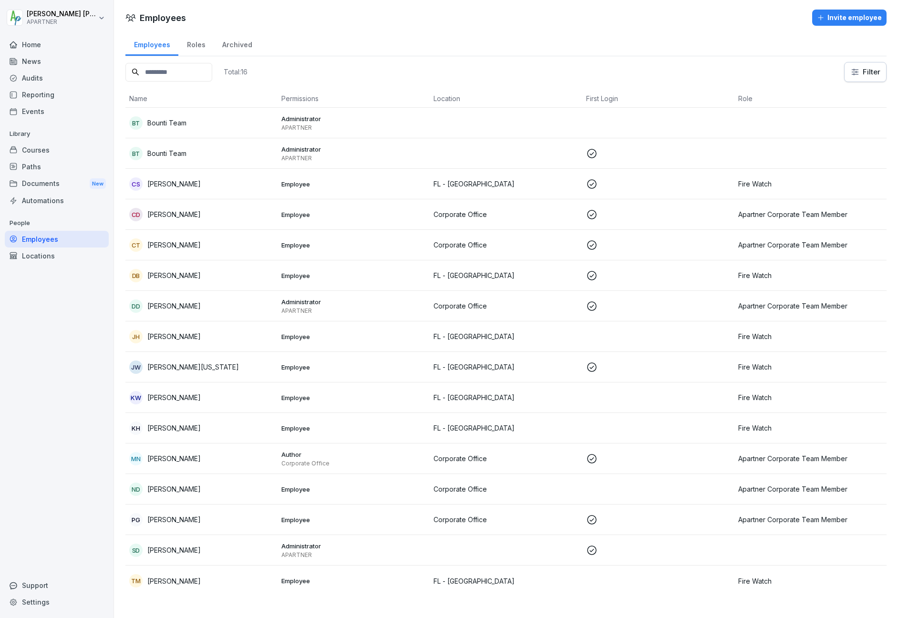
click at [204, 576] on div "TM Testie McTester" at bounding box center [201, 580] width 144 height 13
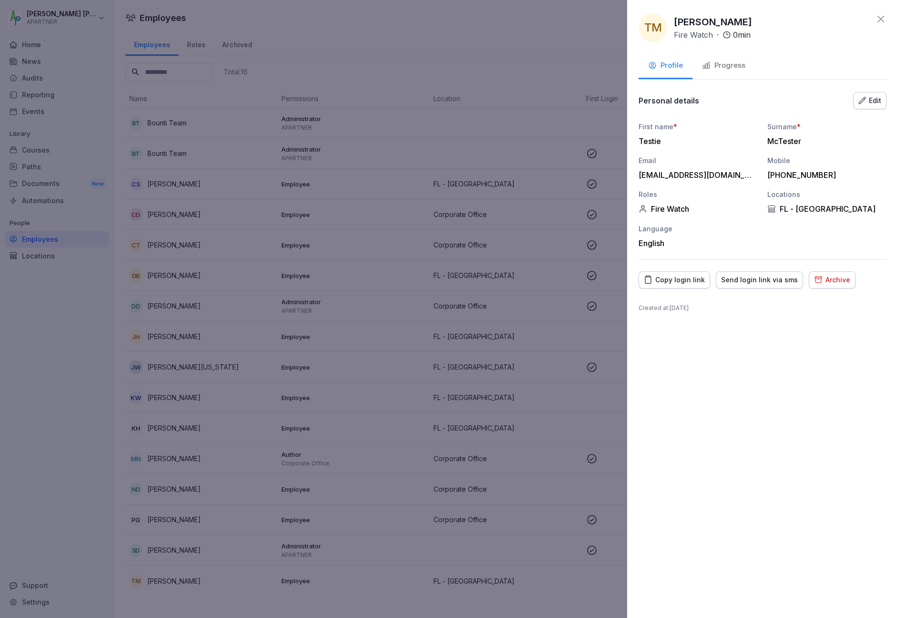
click at [869, 97] on div "Edit" at bounding box center [869, 100] width 23 height 10
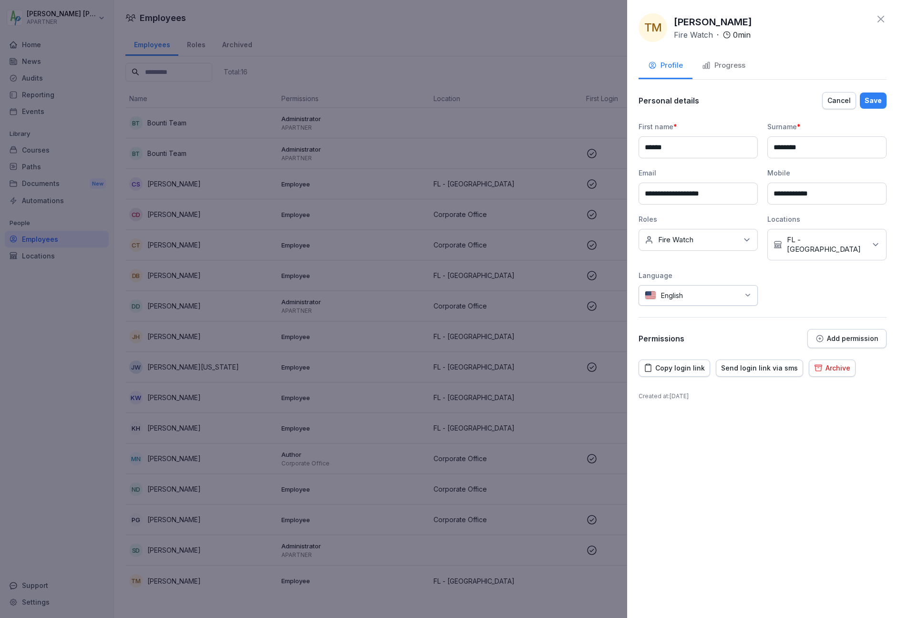
type input "**********"
click at [873, 101] on div "Save" at bounding box center [873, 100] width 17 height 10
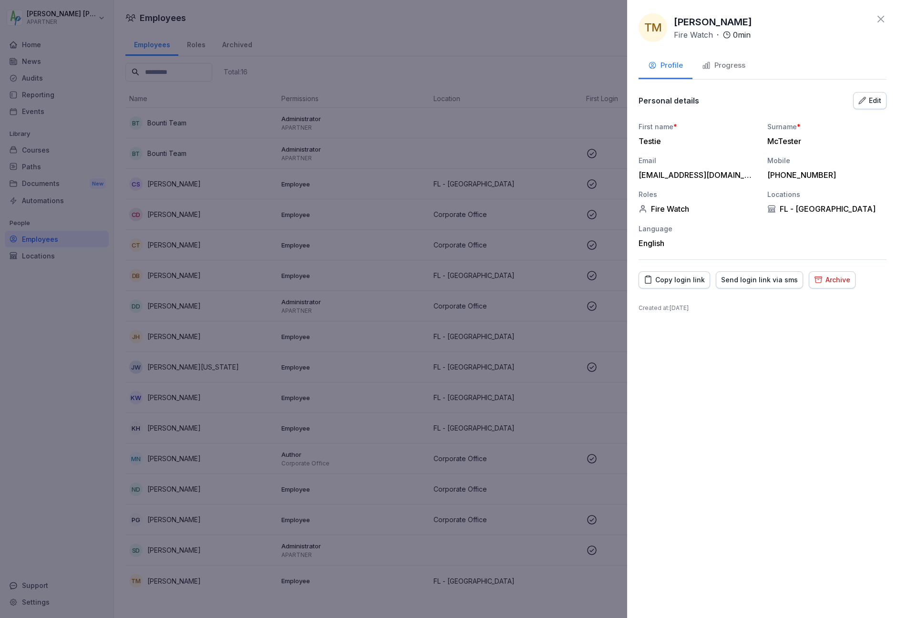
click at [880, 20] on icon at bounding box center [880, 19] width 7 height 7
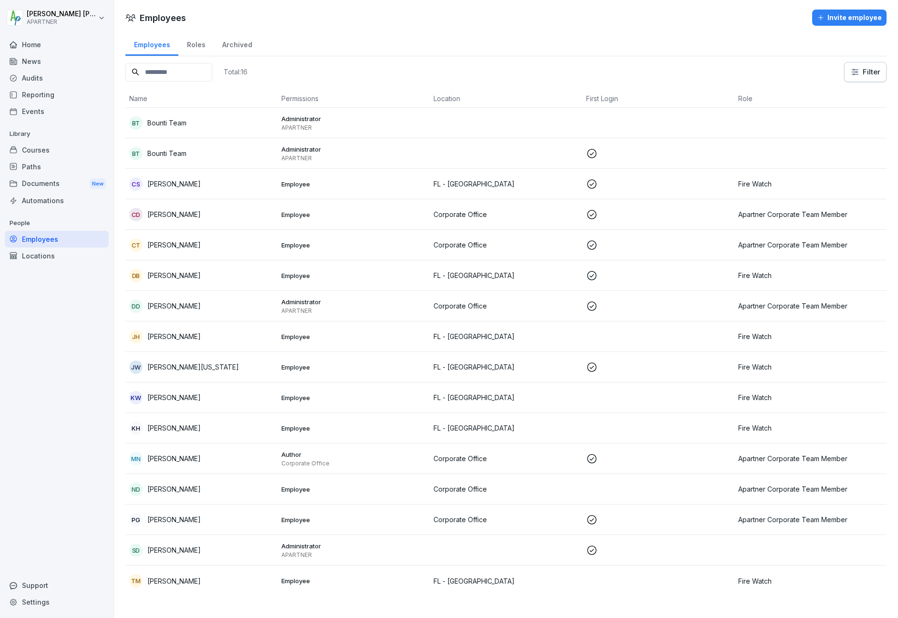
click at [42, 152] on div "Courses" at bounding box center [57, 150] width 104 height 17
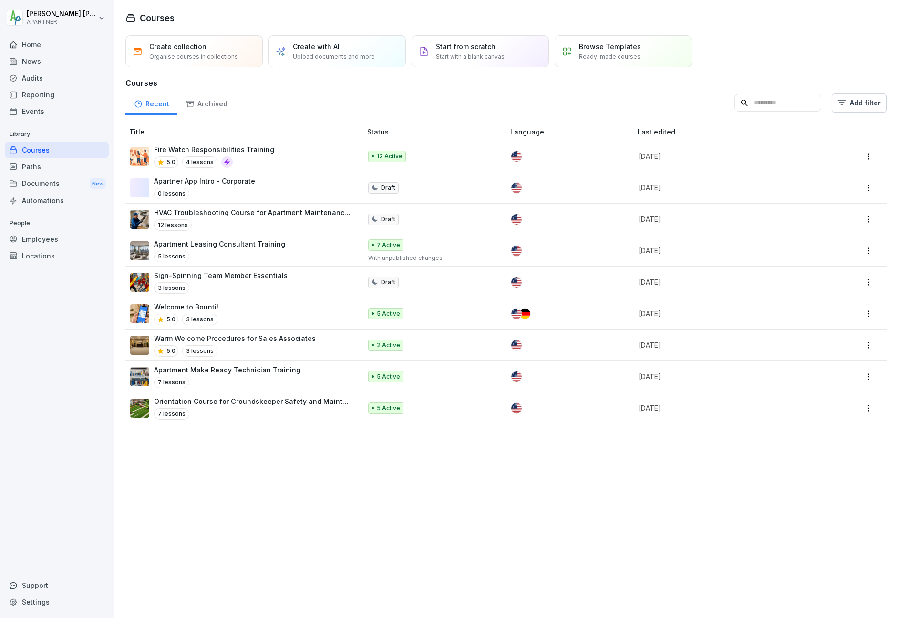
click at [235, 146] on p "Fire Watch Responsibilities Training" at bounding box center [214, 149] width 120 height 10
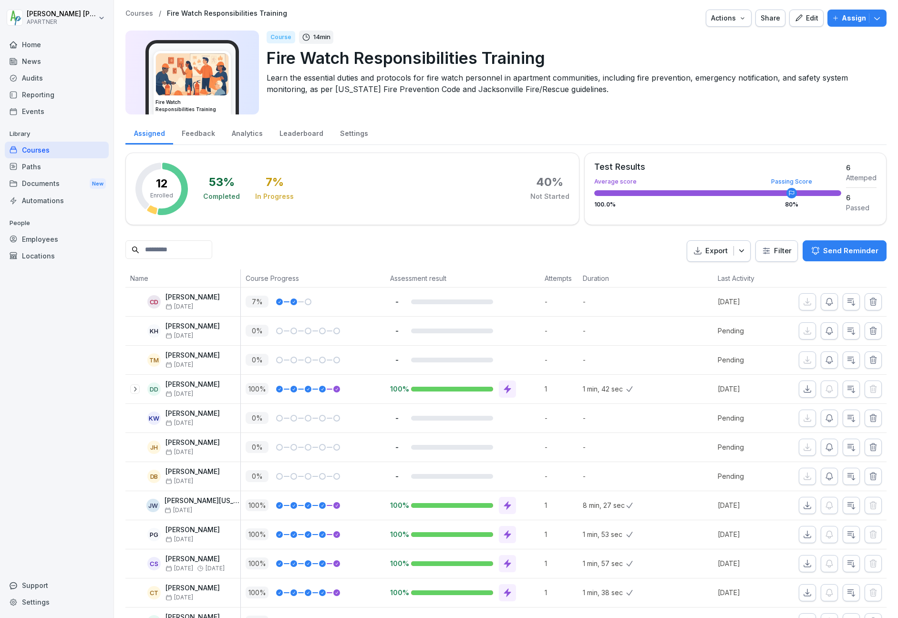
click at [851, 19] on p "Assign" at bounding box center [854, 18] width 24 height 10
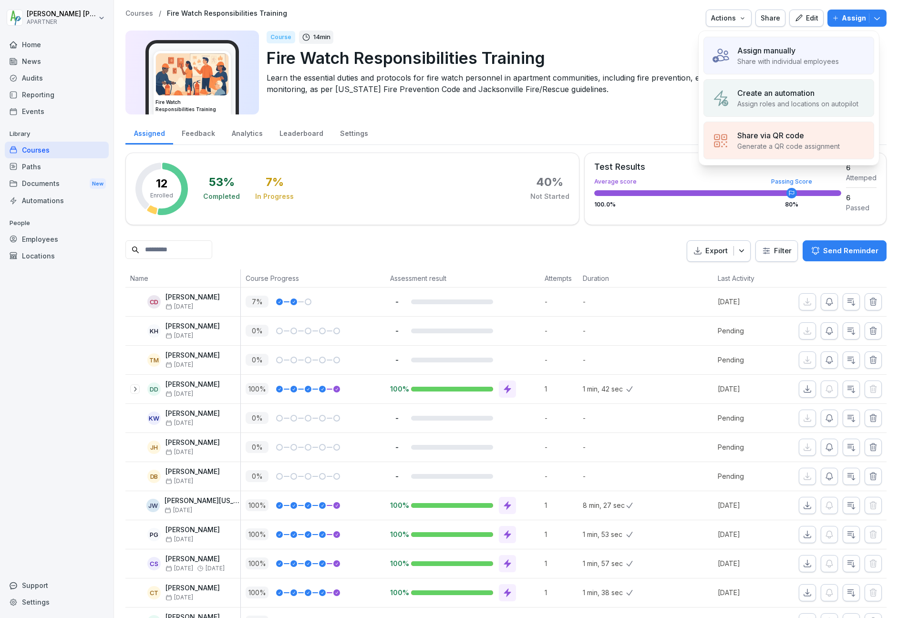
click at [791, 52] on p "Assign manually" at bounding box center [766, 50] width 58 height 11
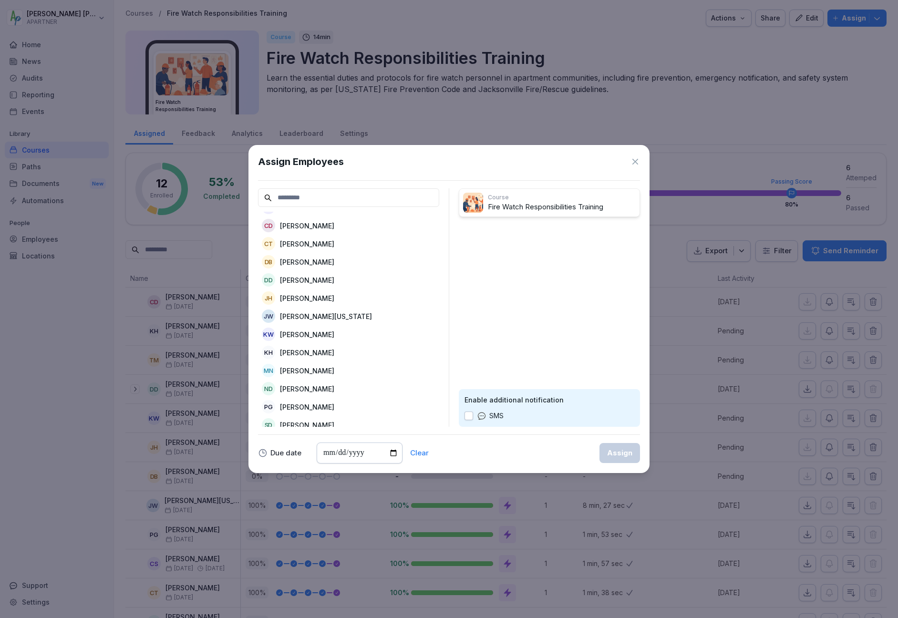
scroll to position [81, 0]
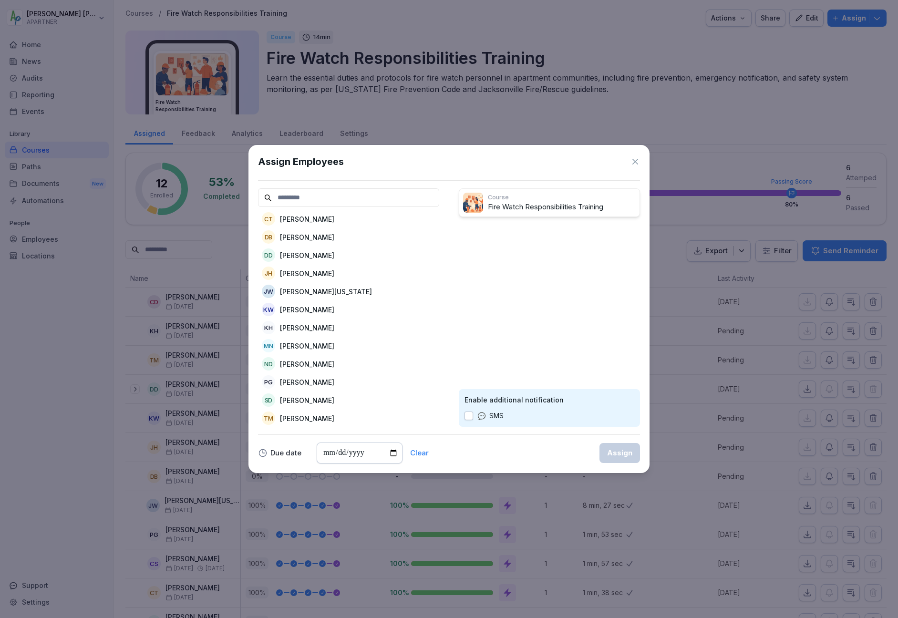
click at [325, 413] on p "[PERSON_NAME]" at bounding box center [307, 418] width 54 height 10
click at [468, 413] on button "button" at bounding box center [468, 416] width 9 height 9
click at [614, 452] on div "Assign" at bounding box center [619, 453] width 25 height 10
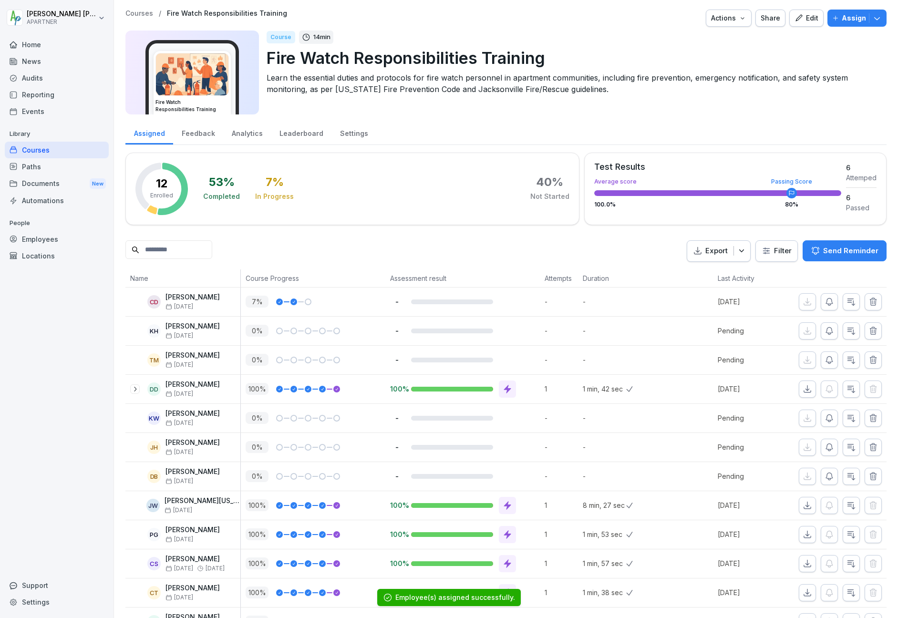
scroll to position [42, 0]
click at [825, 359] on icon "button" at bounding box center [830, 360] width 10 height 10
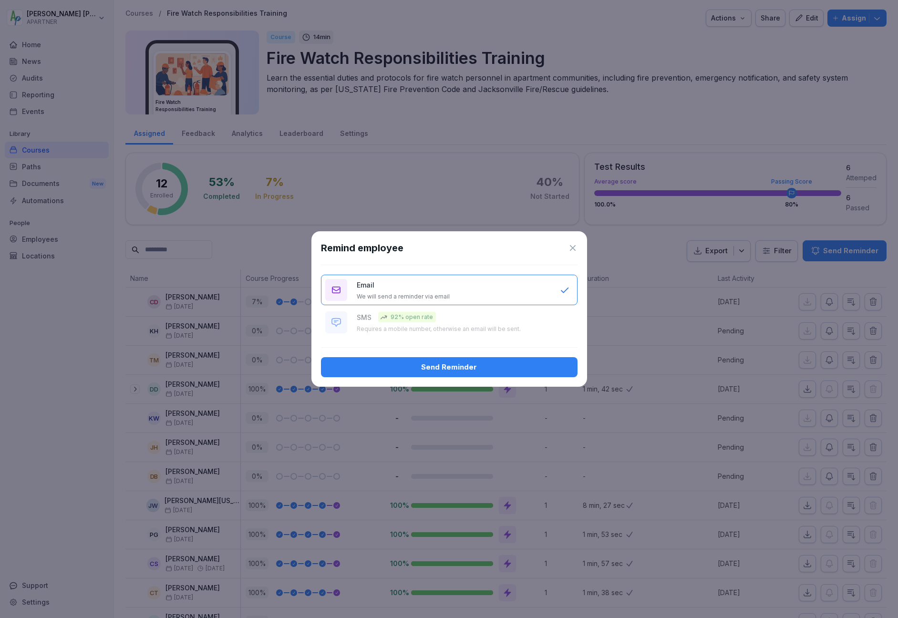
click at [411, 296] on p "We will send a reminder via email" at bounding box center [403, 297] width 93 height 8
click at [415, 368] on div "Send Reminder" at bounding box center [449, 367] width 241 height 10
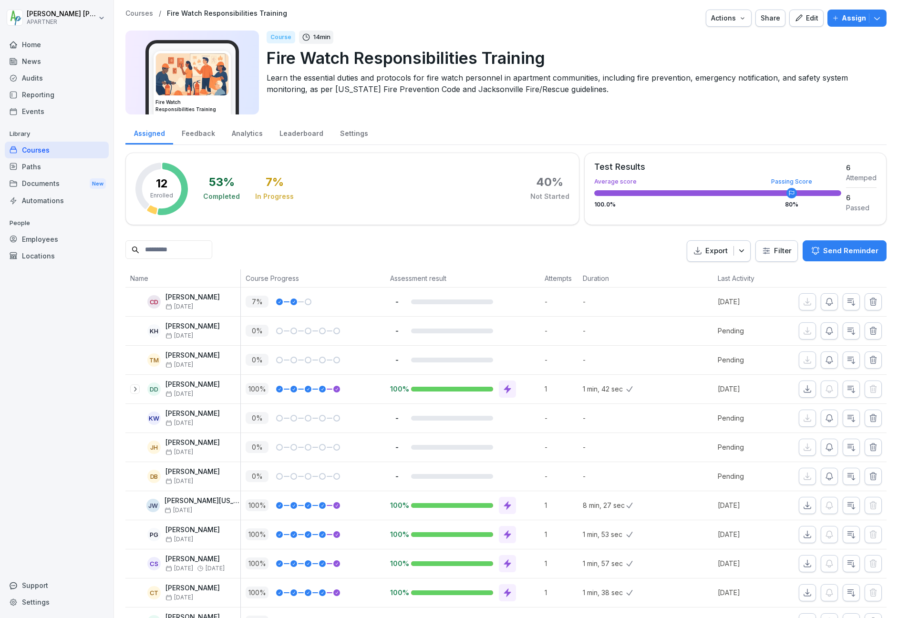
click at [40, 234] on div "Employees" at bounding box center [57, 239] width 104 height 17
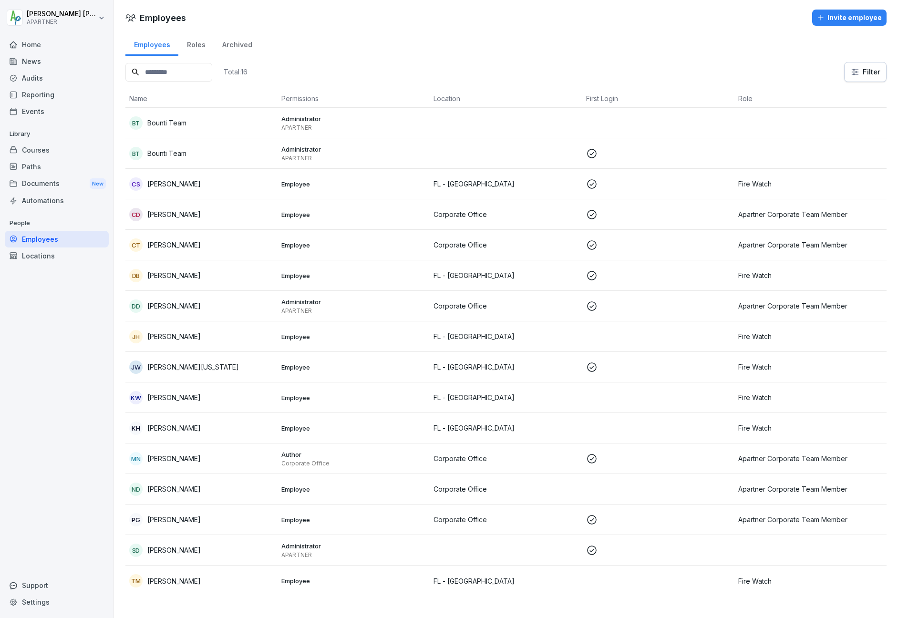
click at [386, 316] on td "Administrator APARTNER" at bounding box center [354, 306] width 152 height 31
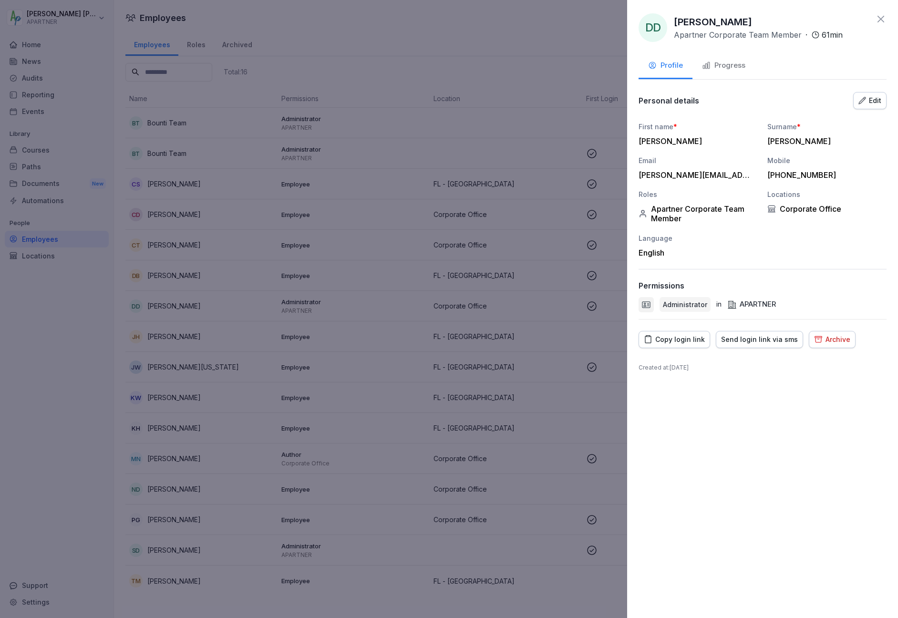
click at [459, 202] on div at bounding box center [449, 309] width 898 height 618
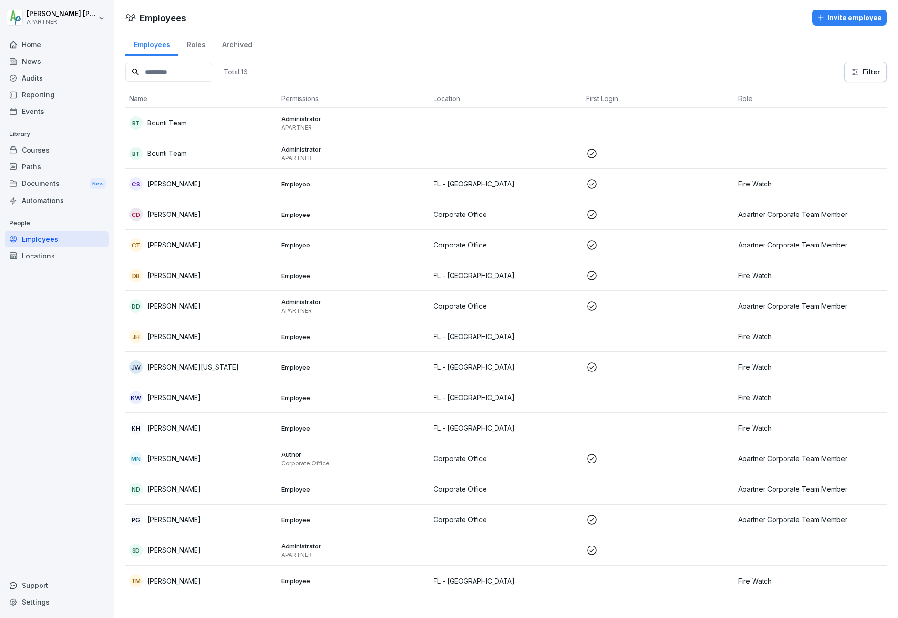
click at [227, 575] on div "TM Testie McTester" at bounding box center [201, 580] width 144 height 13
